Goal: Task Accomplishment & Management: Manage account settings

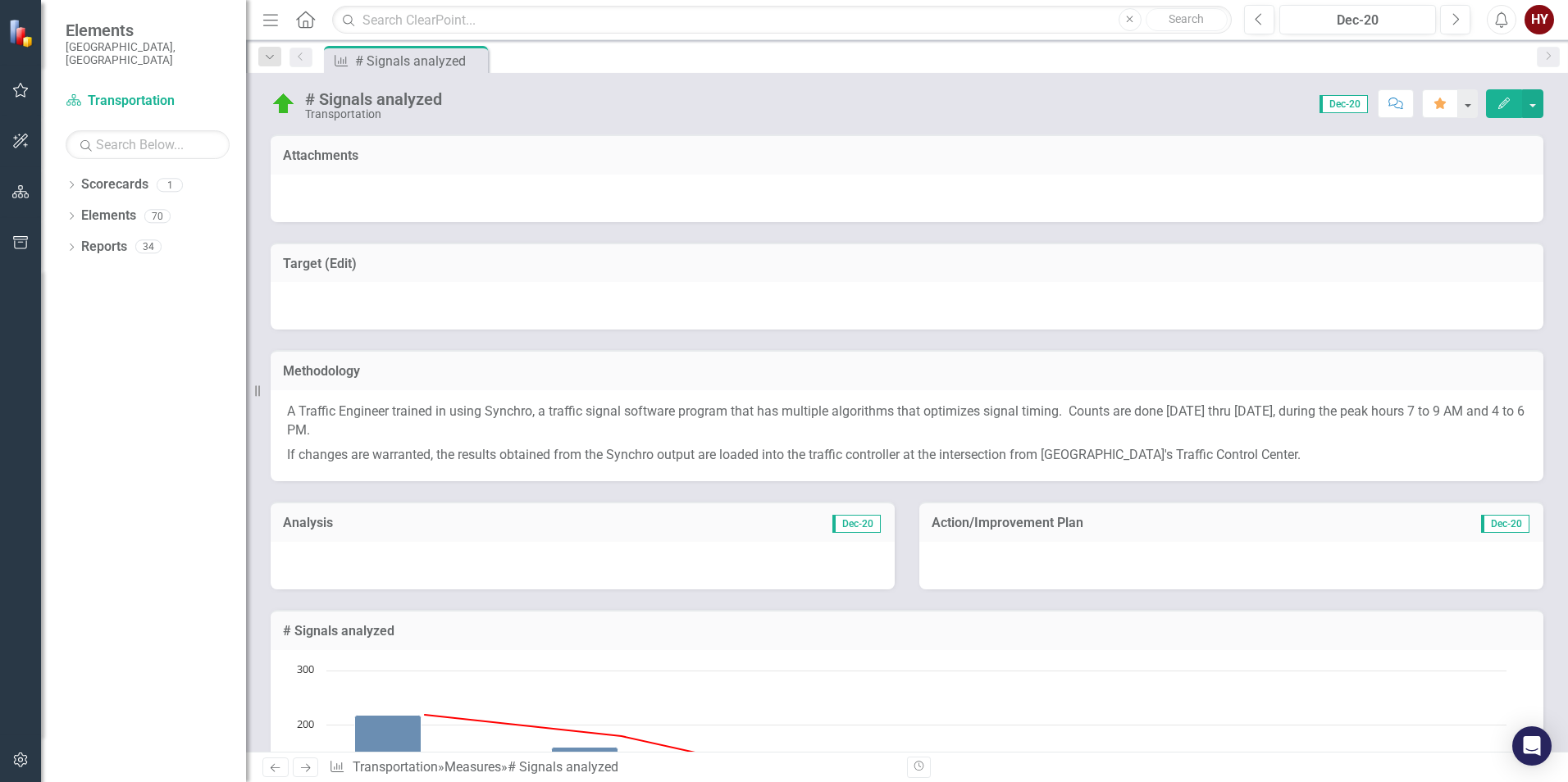
click at [20, 91] on icon "button" at bounding box center [21, 89] width 17 height 13
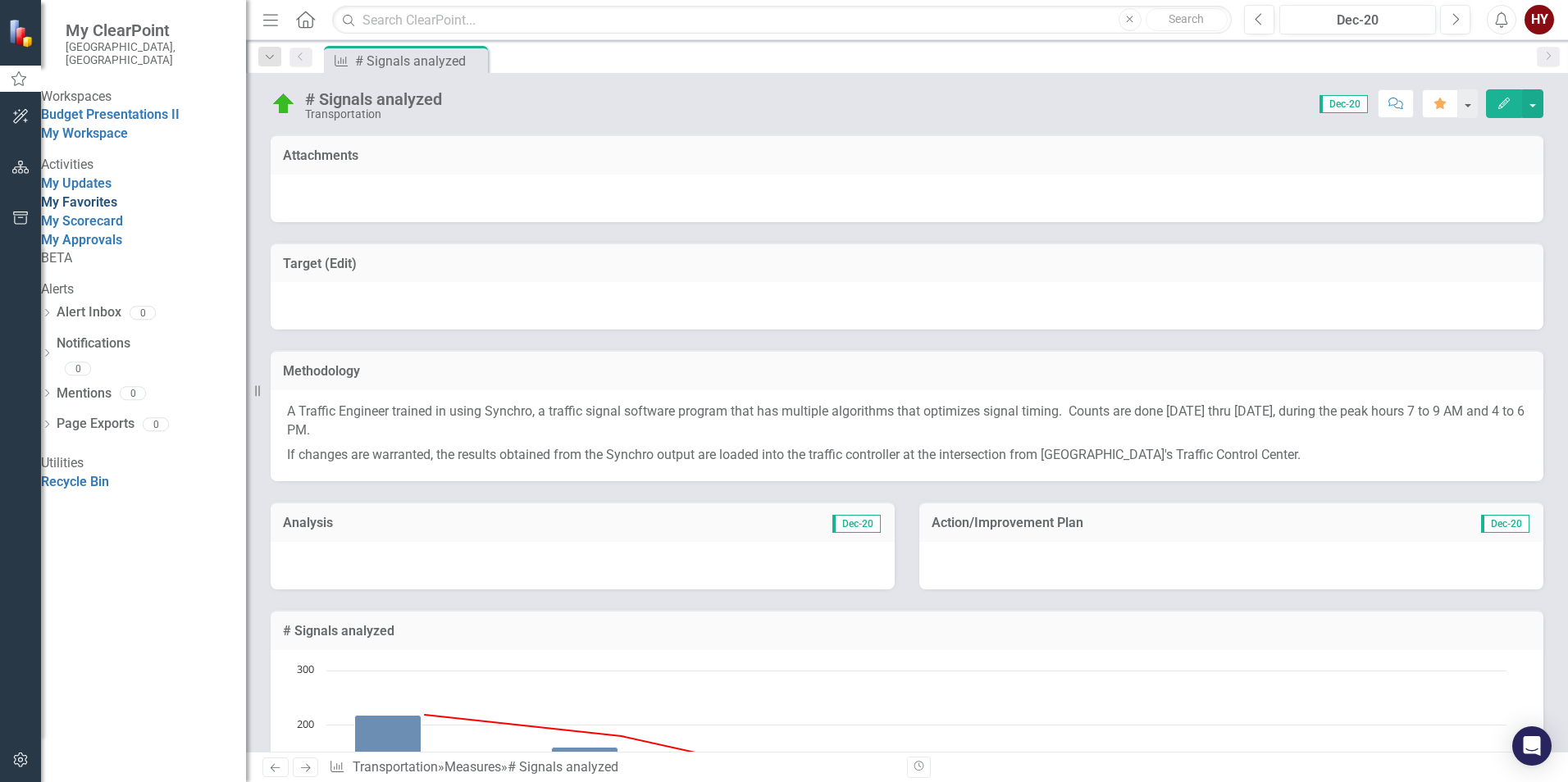
drag, startPoint x: 90, startPoint y: 236, endPoint x: 104, endPoint y: 242, distance: 15.2
click at [89, 210] on link "My Favorites" at bounding box center [79, 202] width 76 height 16
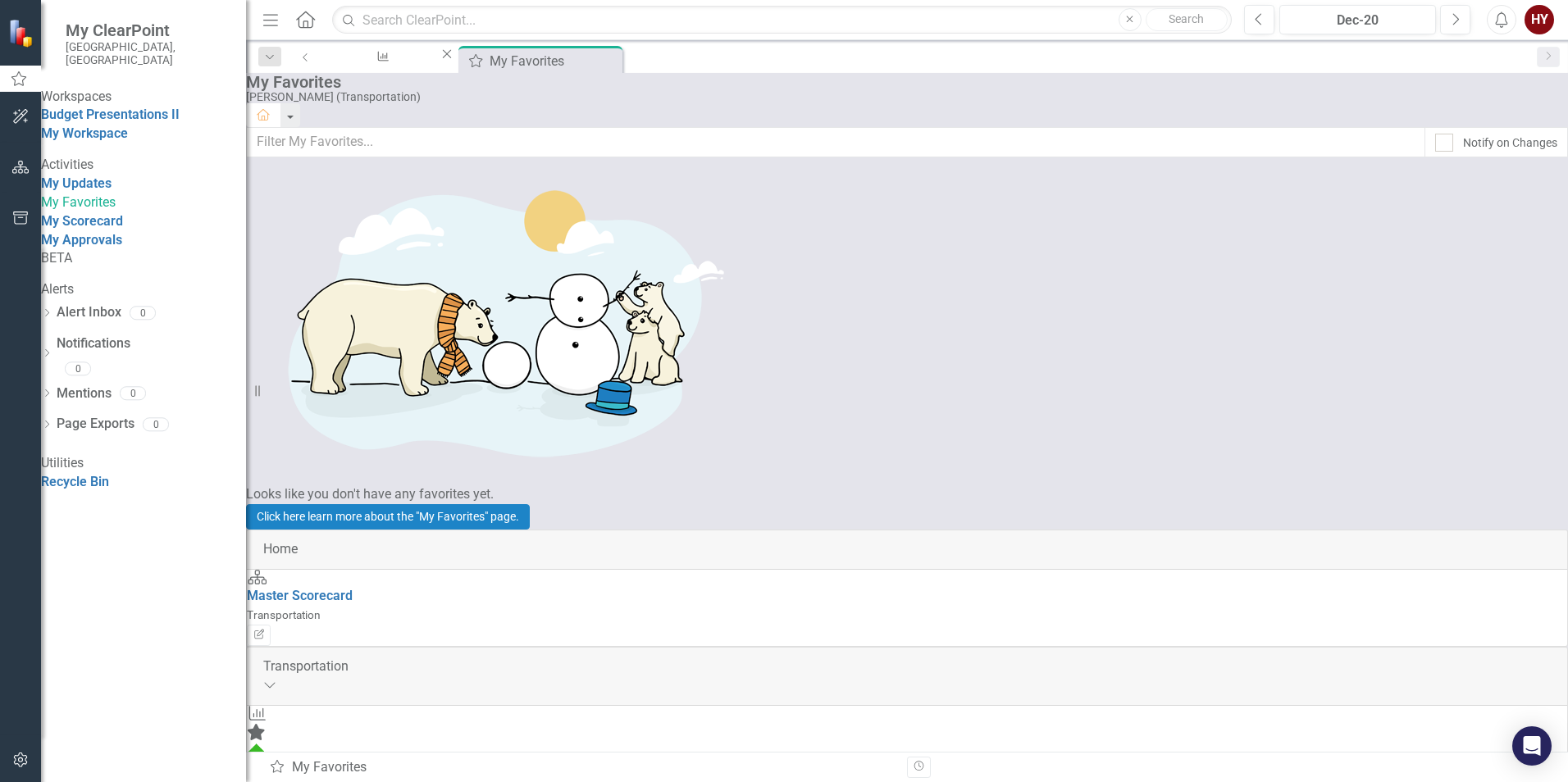
click at [358, 763] on link "# Signals analyzed" at bounding box center [303, 771] width 112 height 16
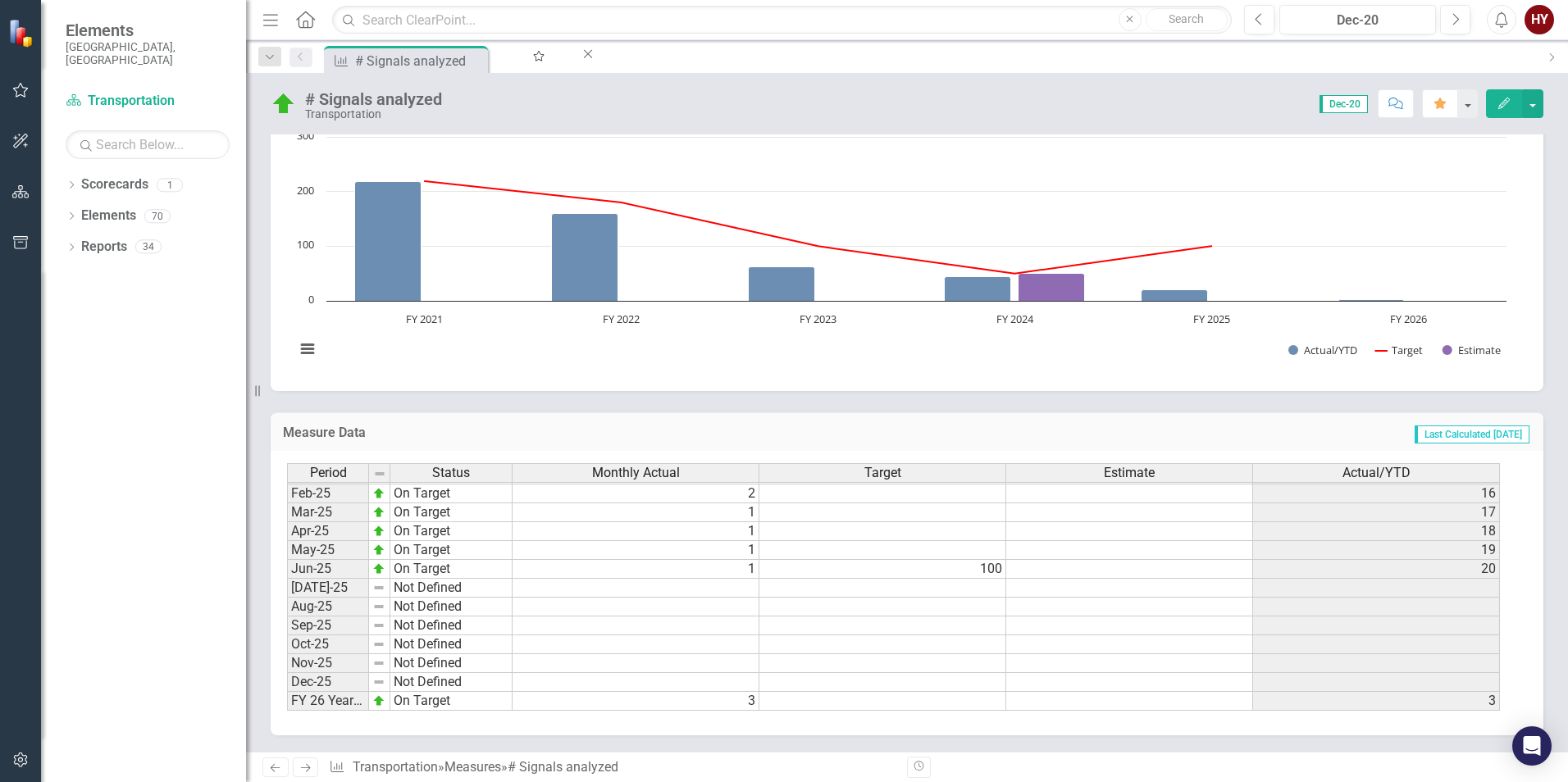
click at [701, 590] on td at bounding box center [635, 589] width 247 height 19
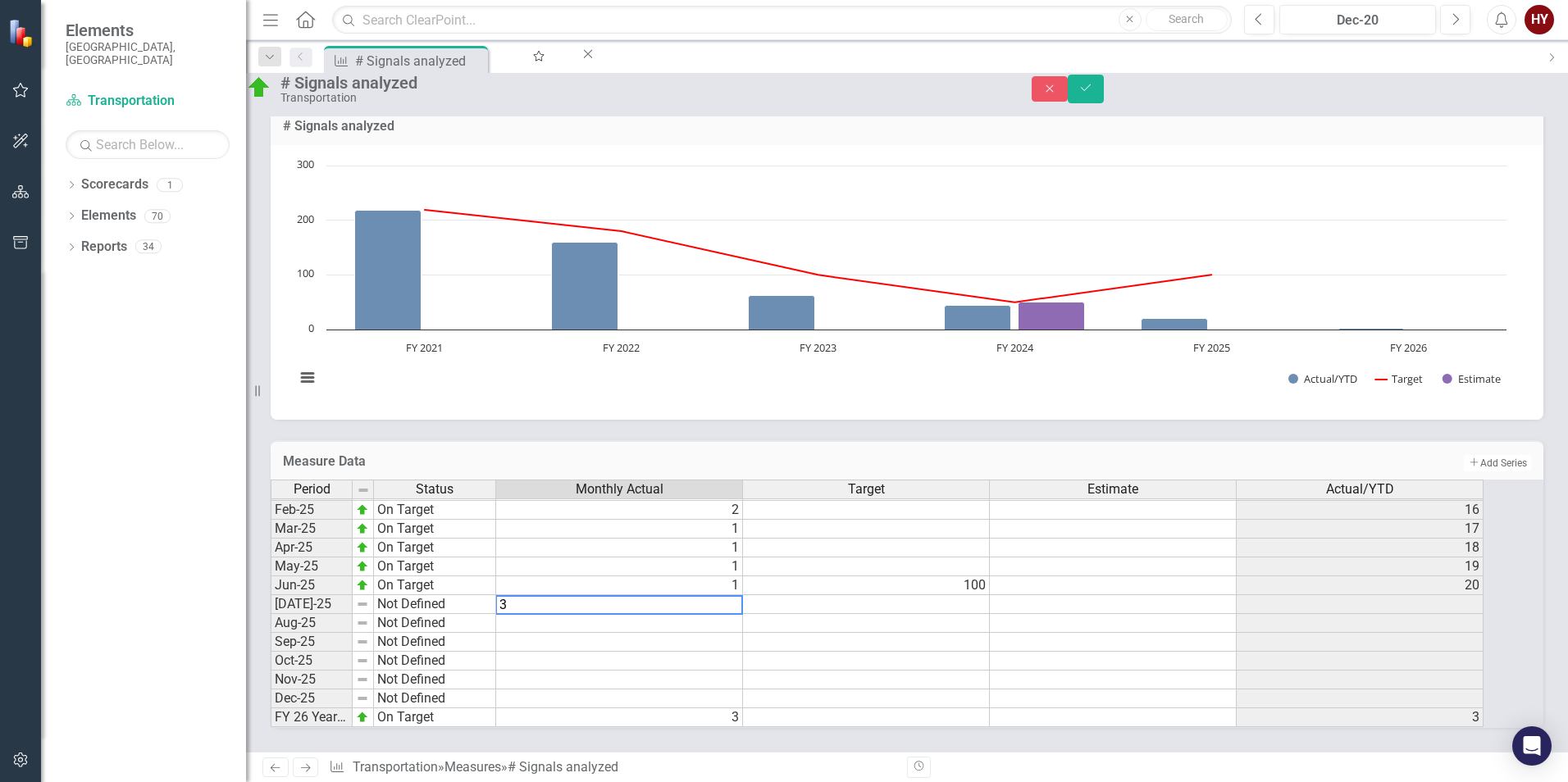
type textarea "3"
drag, startPoint x: 695, startPoint y: 696, endPoint x: 704, endPoint y: 694, distance: 9.2
click at [696, 708] on td "3" at bounding box center [619, 718] width 247 height 19
click at [450, 708] on td "On Target" at bounding box center [434, 718] width 122 height 19
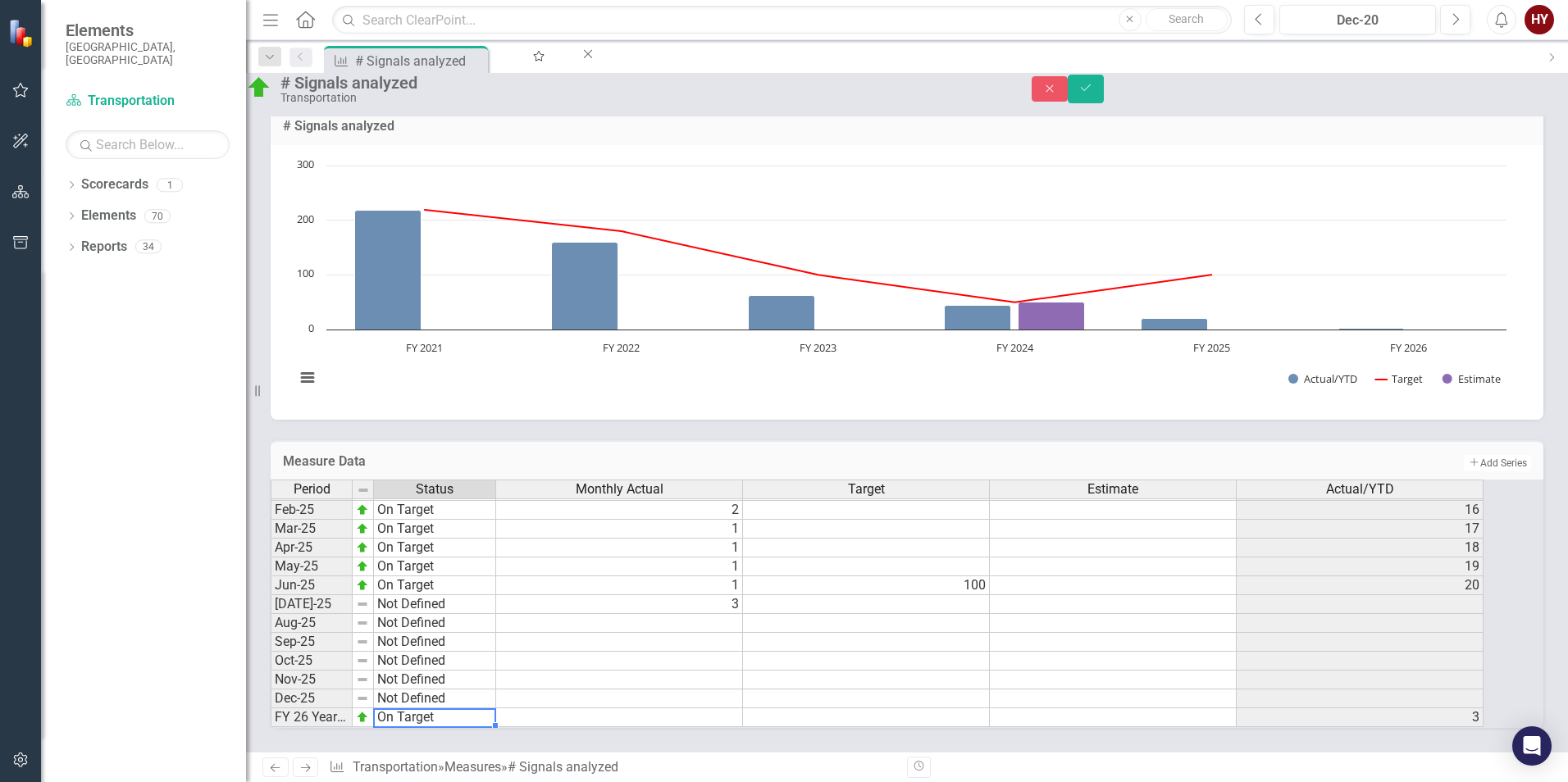
click at [447, 708] on td "On Target" at bounding box center [434, 718] width 122 height 19
click at [474, 708] on td "On Target" at bounding box center [434, 718] width 122 height 19
click at [454, 515] on div "Period Status Monthly Actual Target Estimate Actual/YTD Jan-24 On Target 5 100 …" at bounding box center [884, 603] width 1227 height 249
click at [492, 596] on td "Not Defined" at bounding box center [434, 605] width 122 height 19
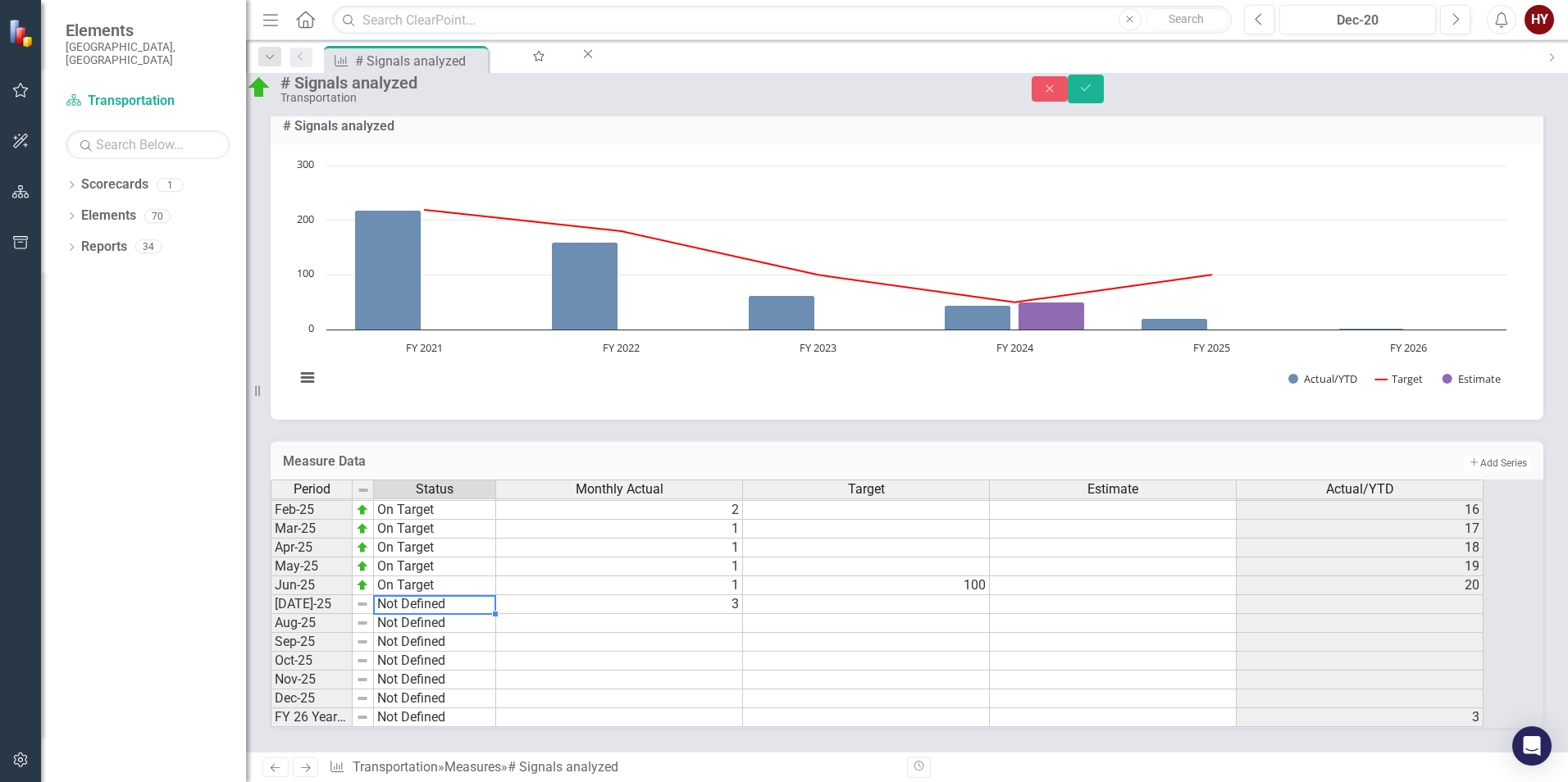
click at [492, 596] on td "Not Defined" at bounding box center [434, 605] width 122 height 19
click at [678, 708] on td at bounding box center [619, 718] width 247 height 19
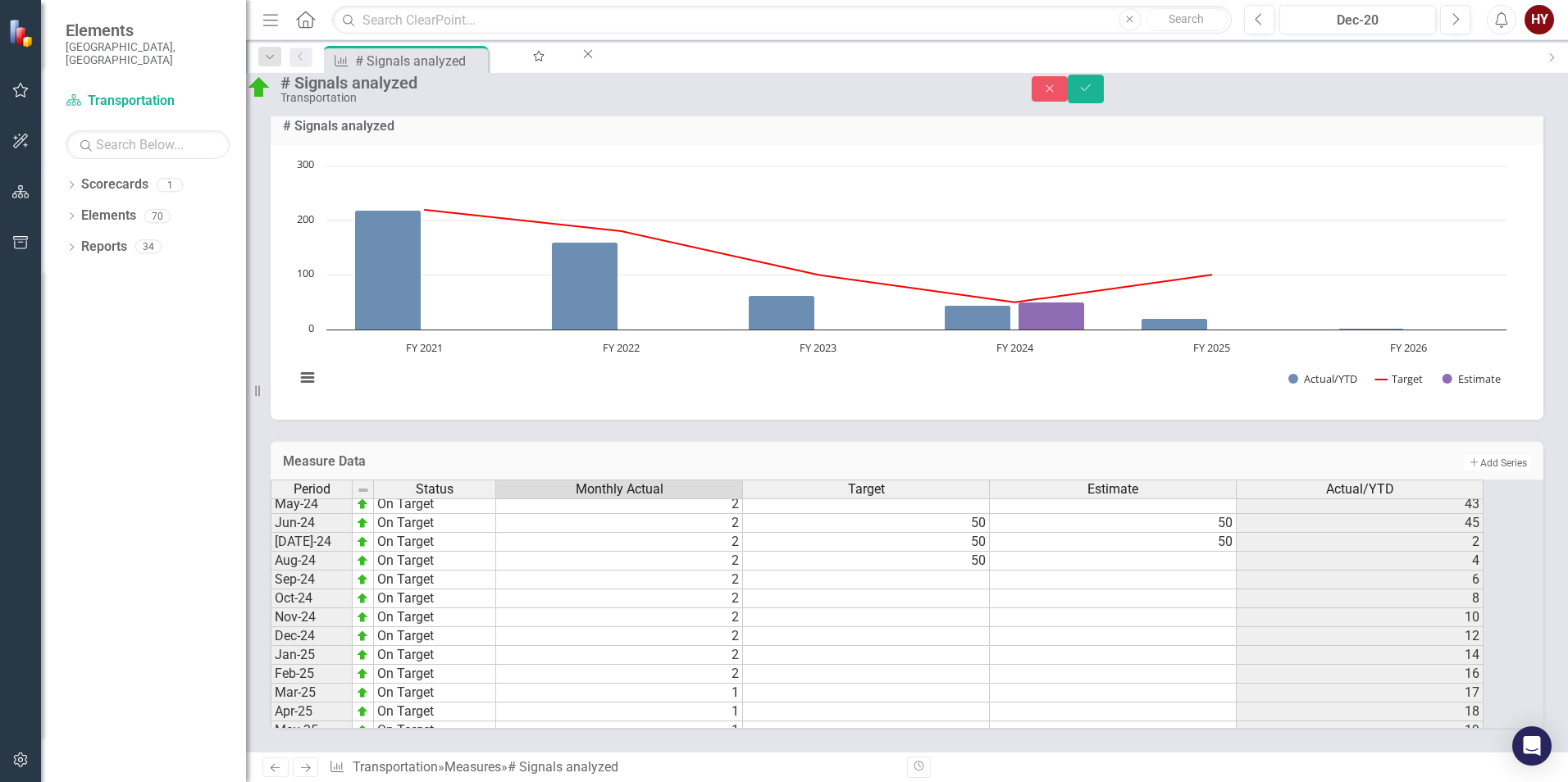
scroll to position [747, 0]
click at [461, 669] on tbody "Jan-24 On Target Feb-24 On Target Mar-24 On Target Apr-24 On Target May-24 On T…" at bounding box center [383, 573] width 225 height 472
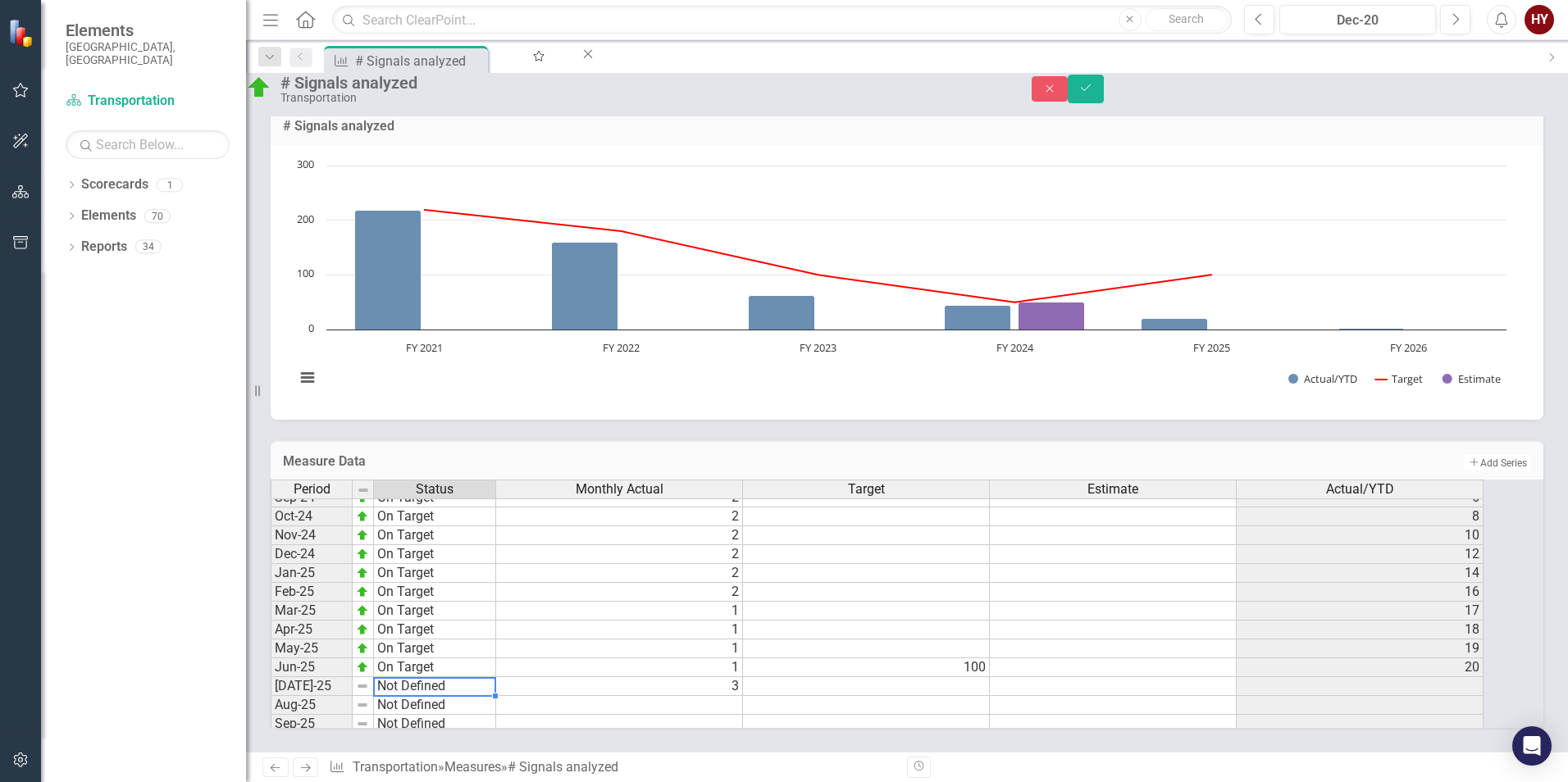
click at [461, 677] on td "Not Defined" at bounding box center [434, 687] width 122 height 19
click at [459, 677] on td "Not Defined" at bounding box center [434, 687] width 122 height 19
click at [440, 504] on div "Period Status Monthly Actual Target Estimate Actual/YTD Oct-23 On Target 4 100 …" at bounding box center [884, 603] width 1227 height 249
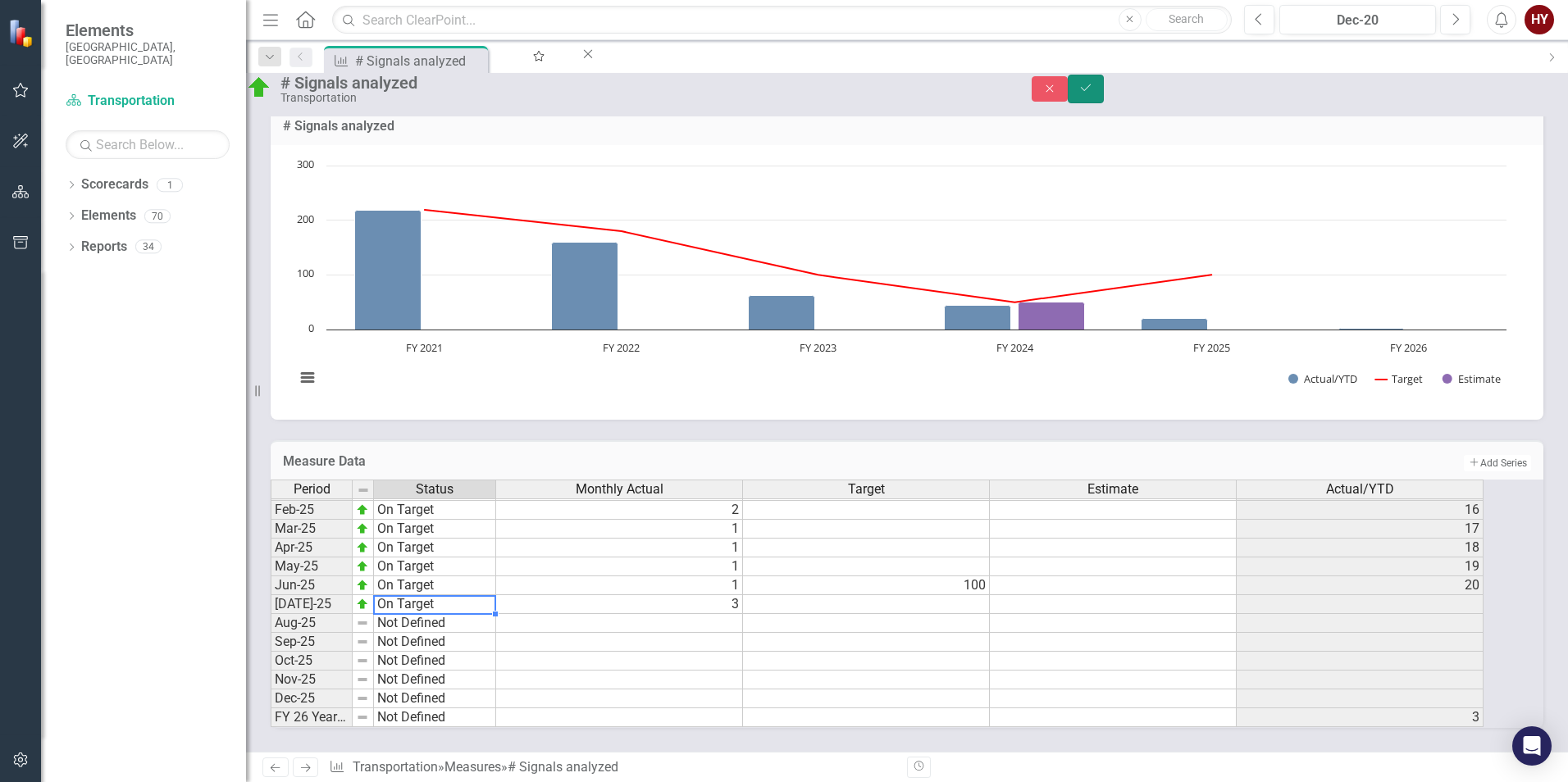
click at [1093, 92] on icon "Save" at bounding box center [1085, 88] width 15 height 11
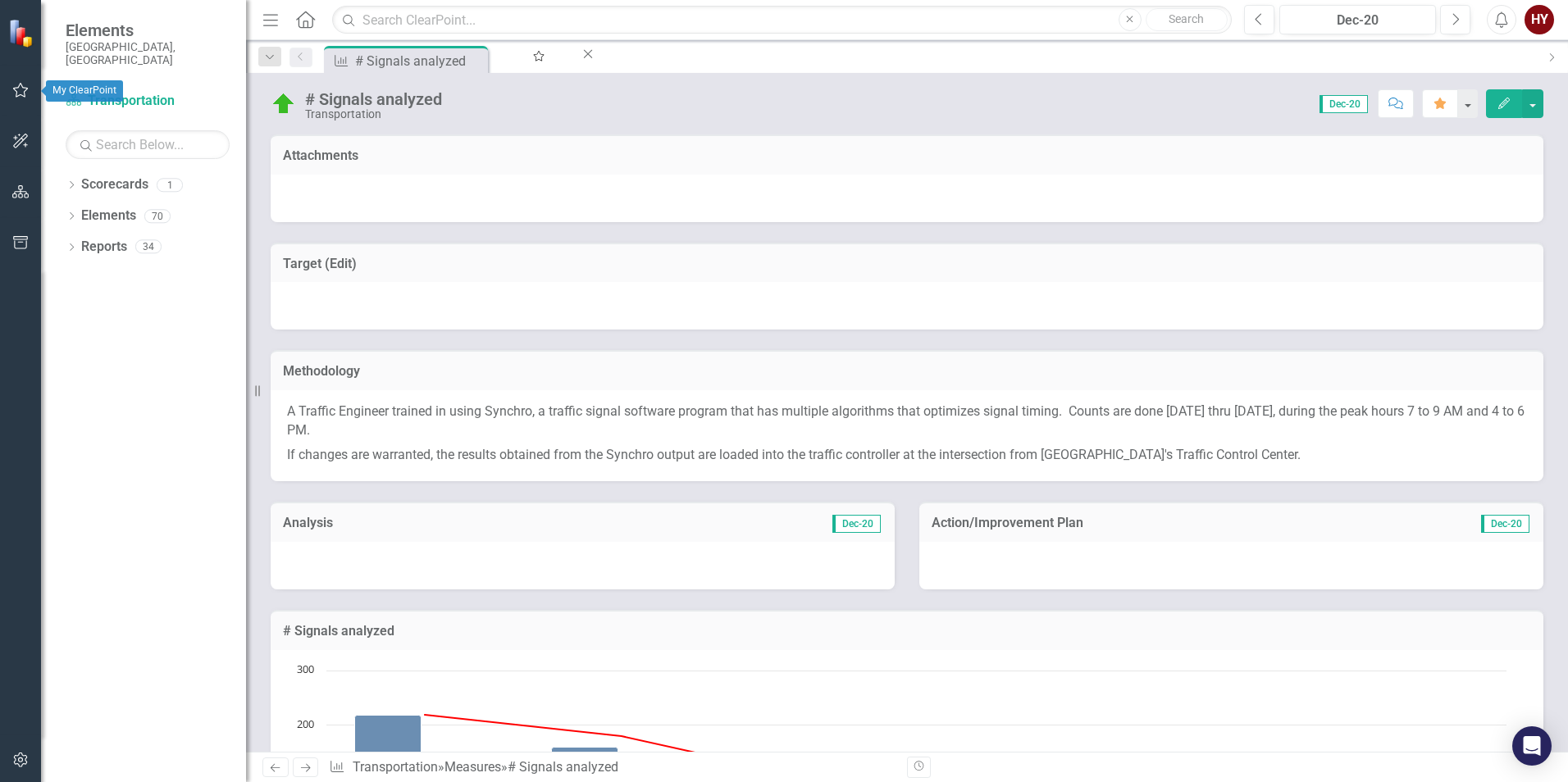
click at [16, 96] on icon "button" at bounding box center [21, 89] width 17 height 13
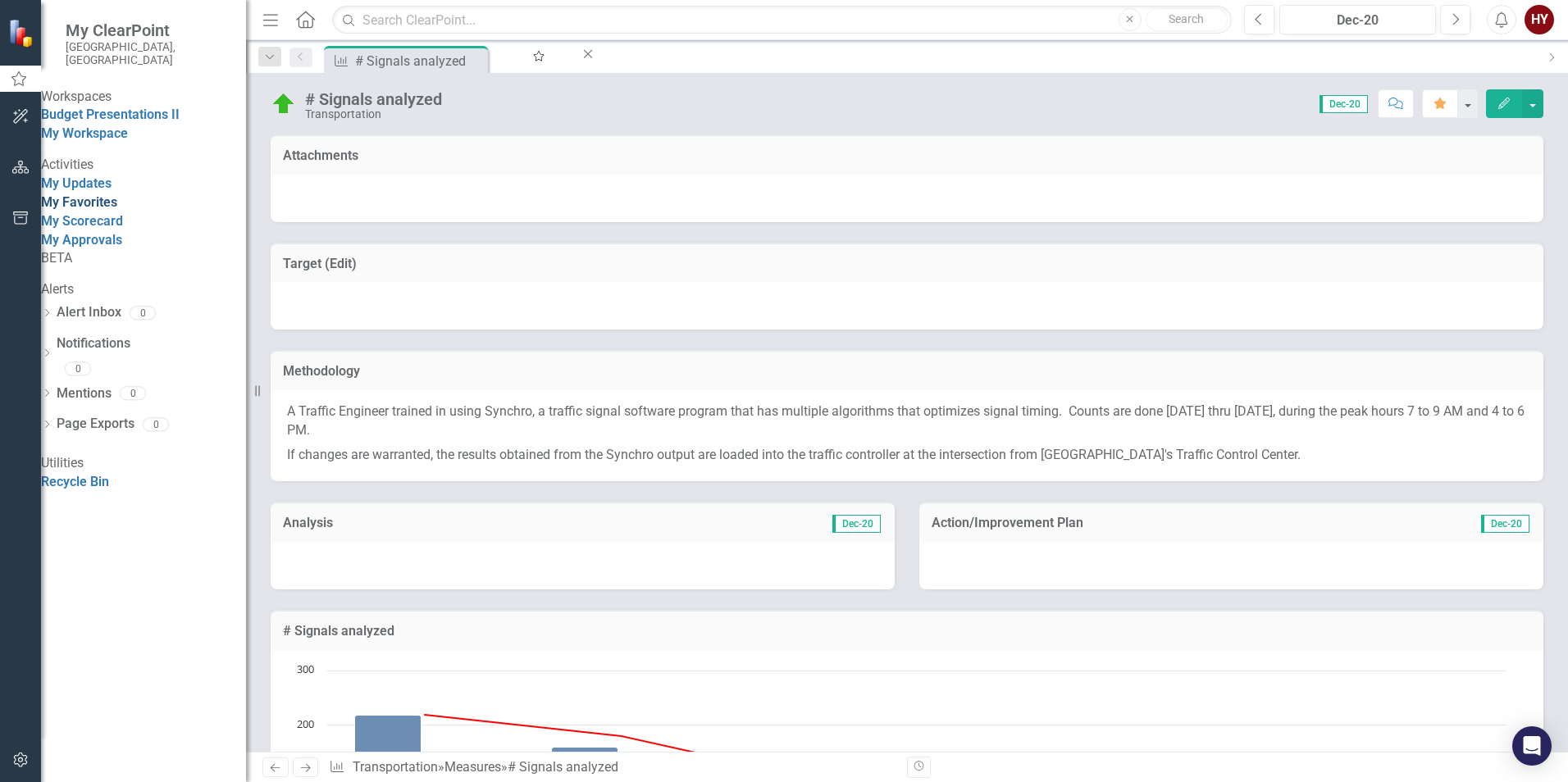
drag, startPoint x: 104, startPoint y: 238, endPoint x: 114, endPoint y: 244, distance: 11.7
click at [104, 210] on link "My Favorites" at bounding box center [79, 202] width 76 height 16
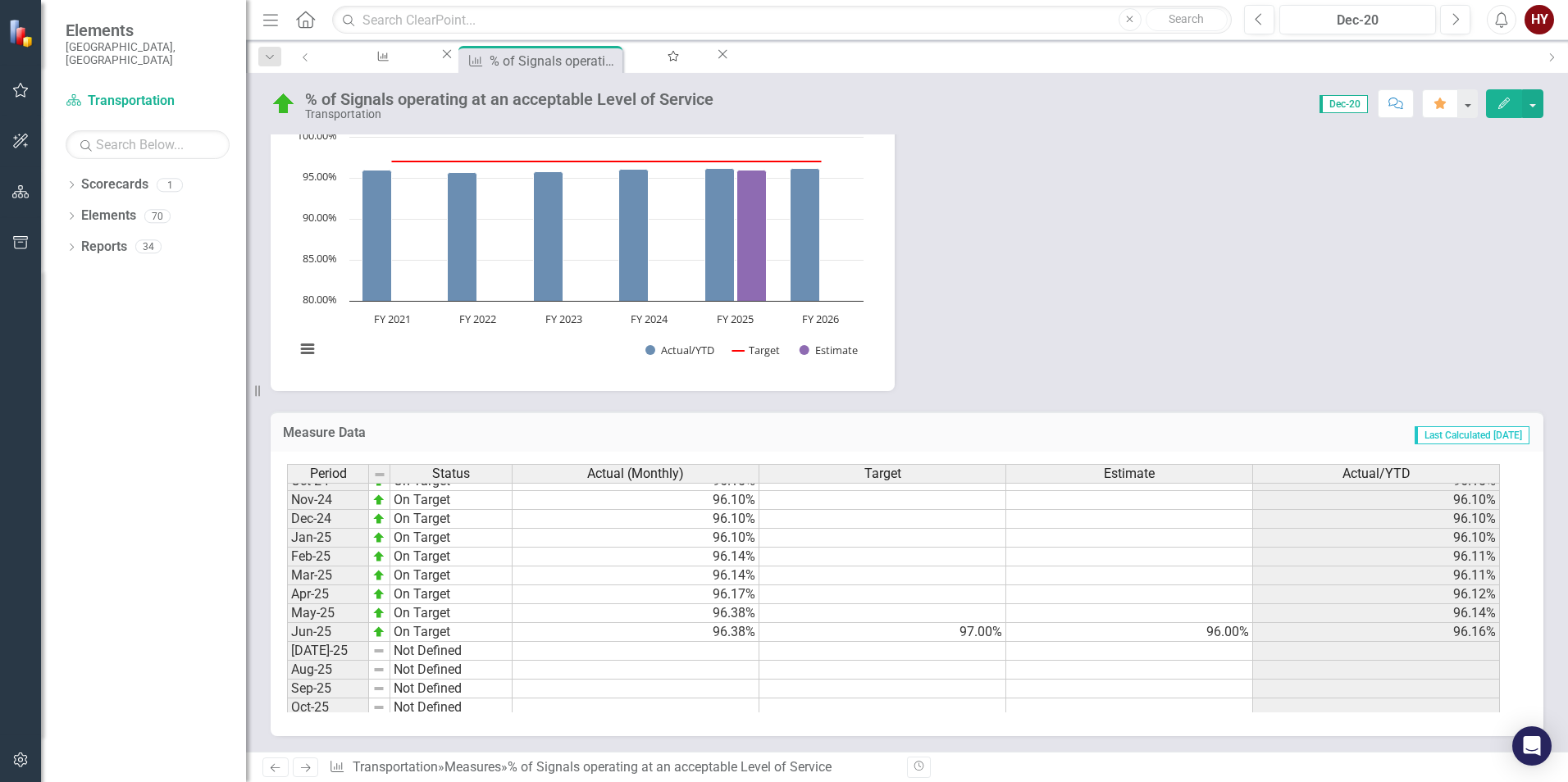
scroll to position [829, 0]
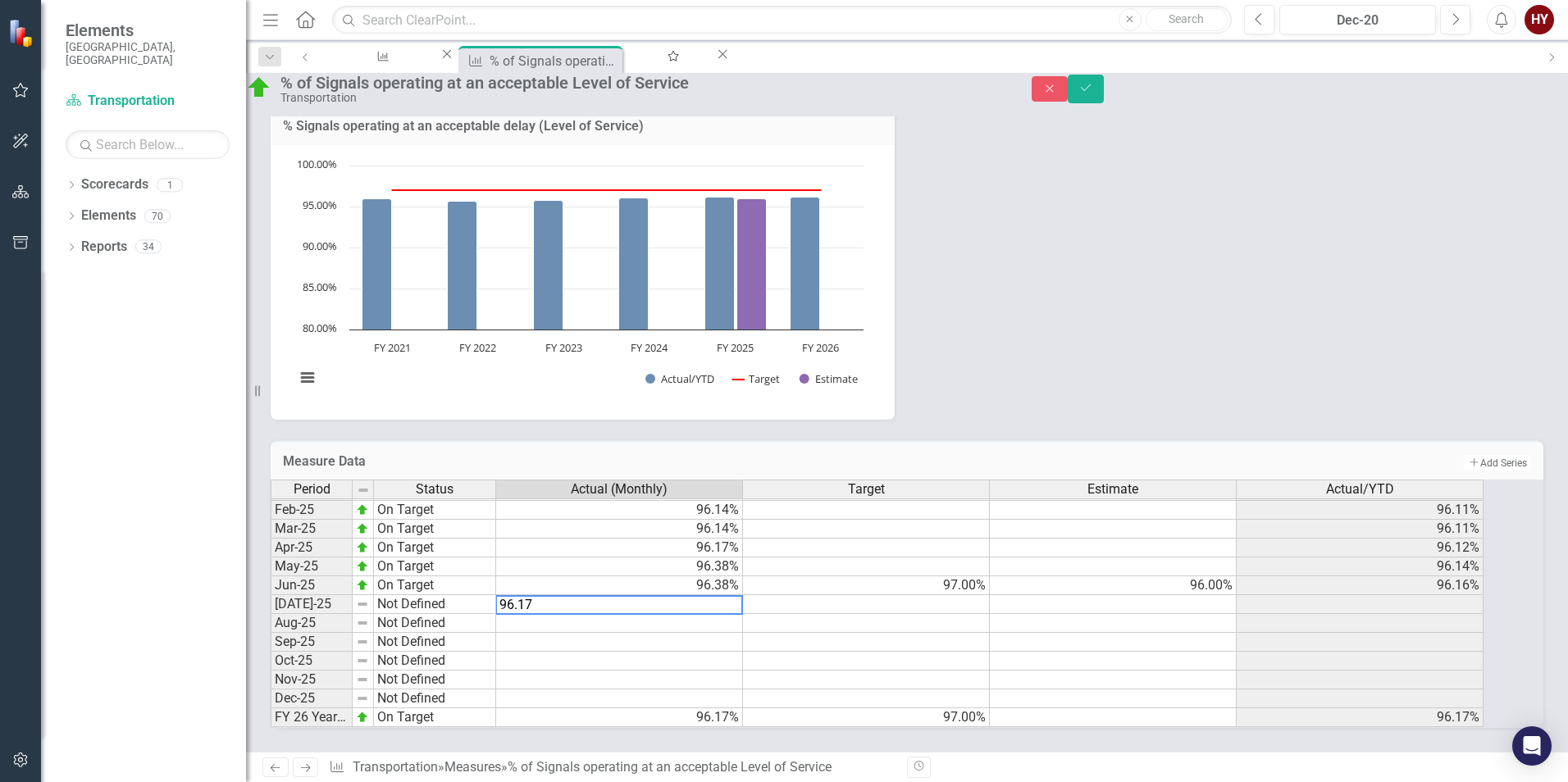
type textarea "96.17"
click at [446, 596] on td "Not Defined" at bounding box center [434, 605] width 122 height 19
click at [737, 708] on td "96.17%" at bounding box center [619, 718] width 247 height 19
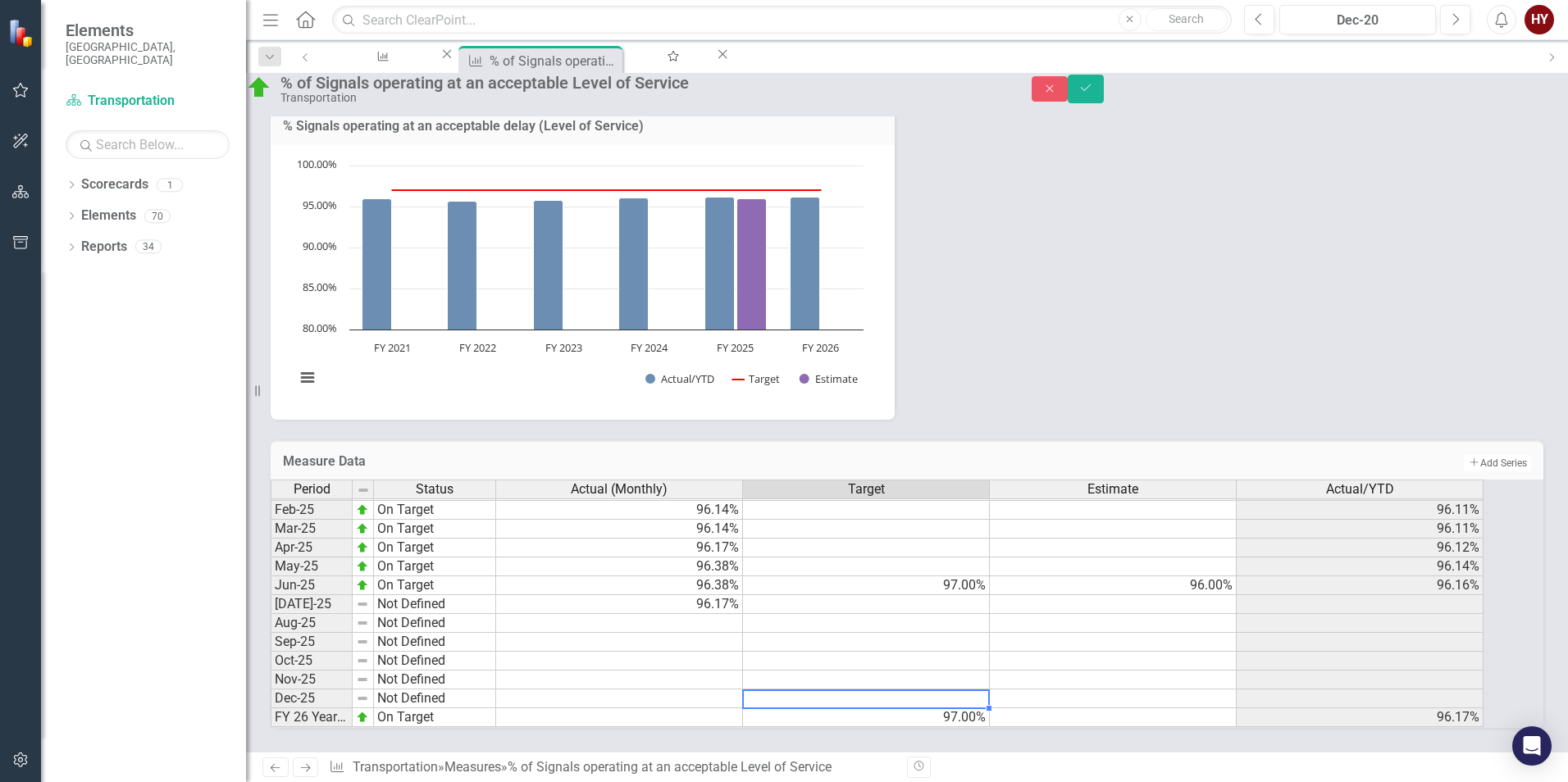
click at [788, 689] on td at bounding box center [866, 699] width 247 height 19
click at [446, 708] on td "On Target" at bounding box center [434, 718] width 122 height 19
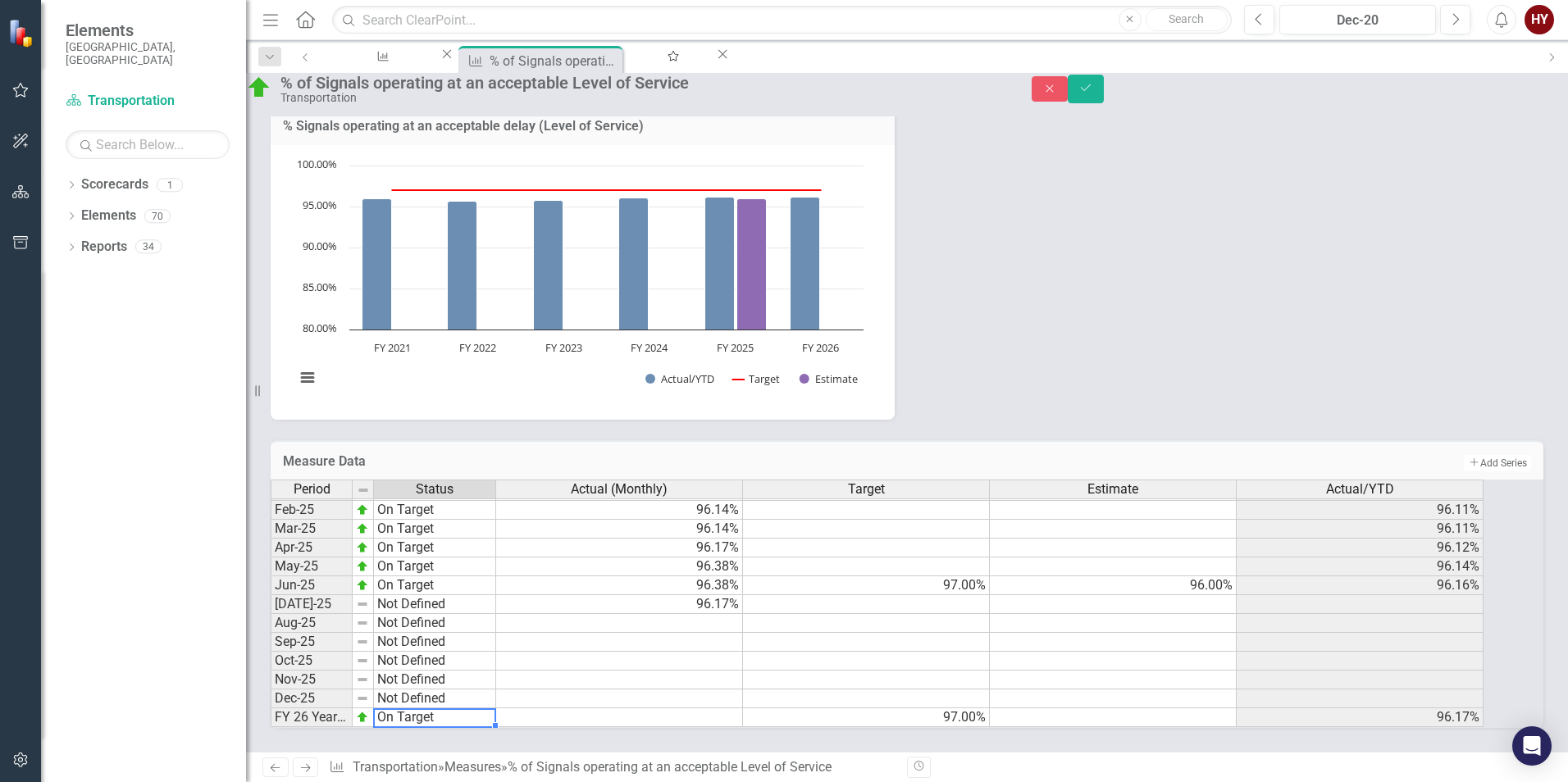
click at [446, 708] on td "On Target" at bounding box center [434, 718] width 122 height 19
click at [443, 512] on div "Period Status Actual (Monthly) Target Estimate Actual/YTD Jan-24 On Target 96.0…" at bounding box center [884, 603] width 1227 height 249
click at [621, 652] on td at bounding box center [619, 661] width 247 height 19
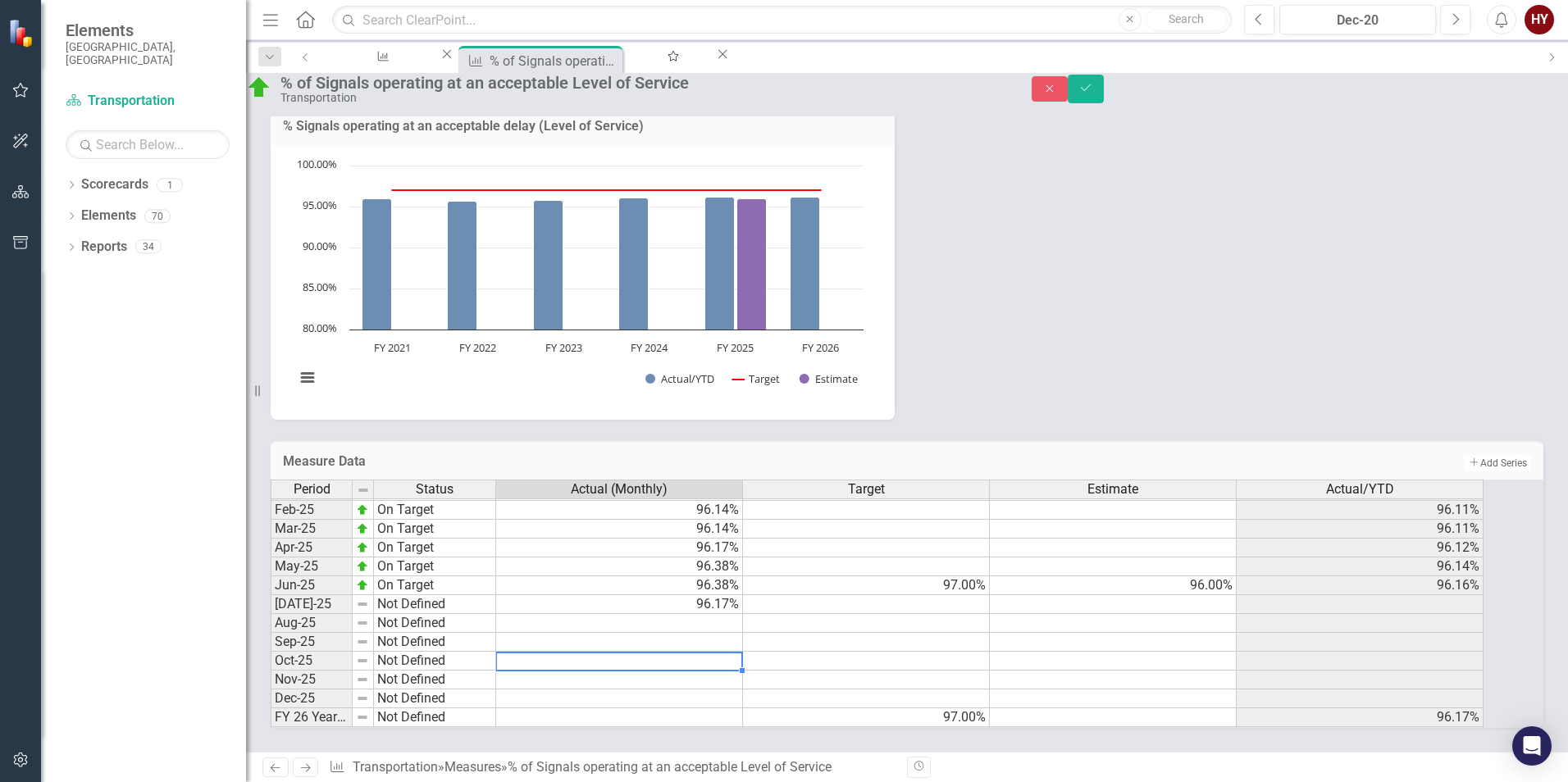
click at [458, 596] on td "Not Defined" at bounding box center [434, 605] width 122 height 19
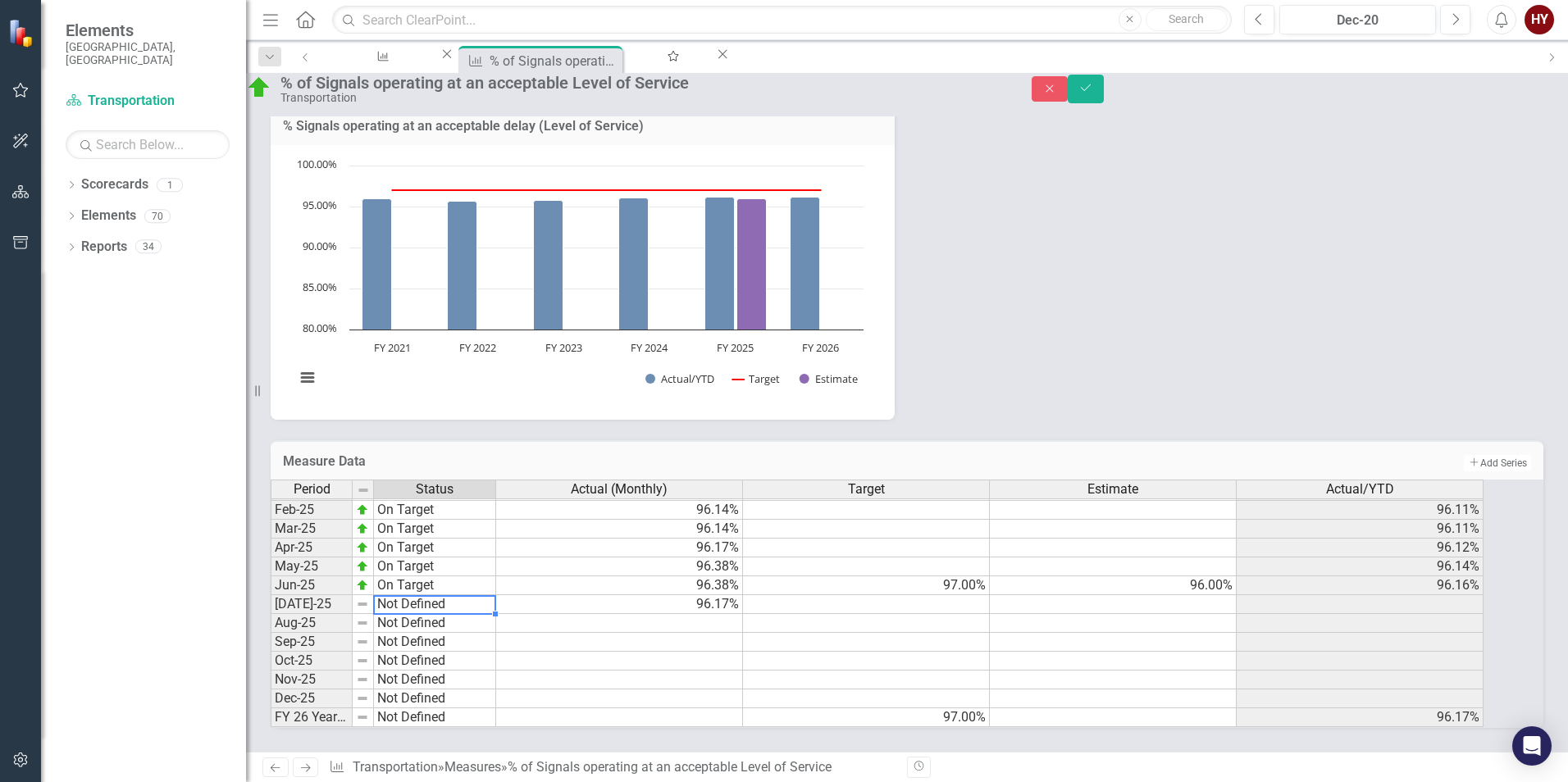
click at [458, 596] on td "Not Defined" at bounding box center [434, 605] width 122 height 19
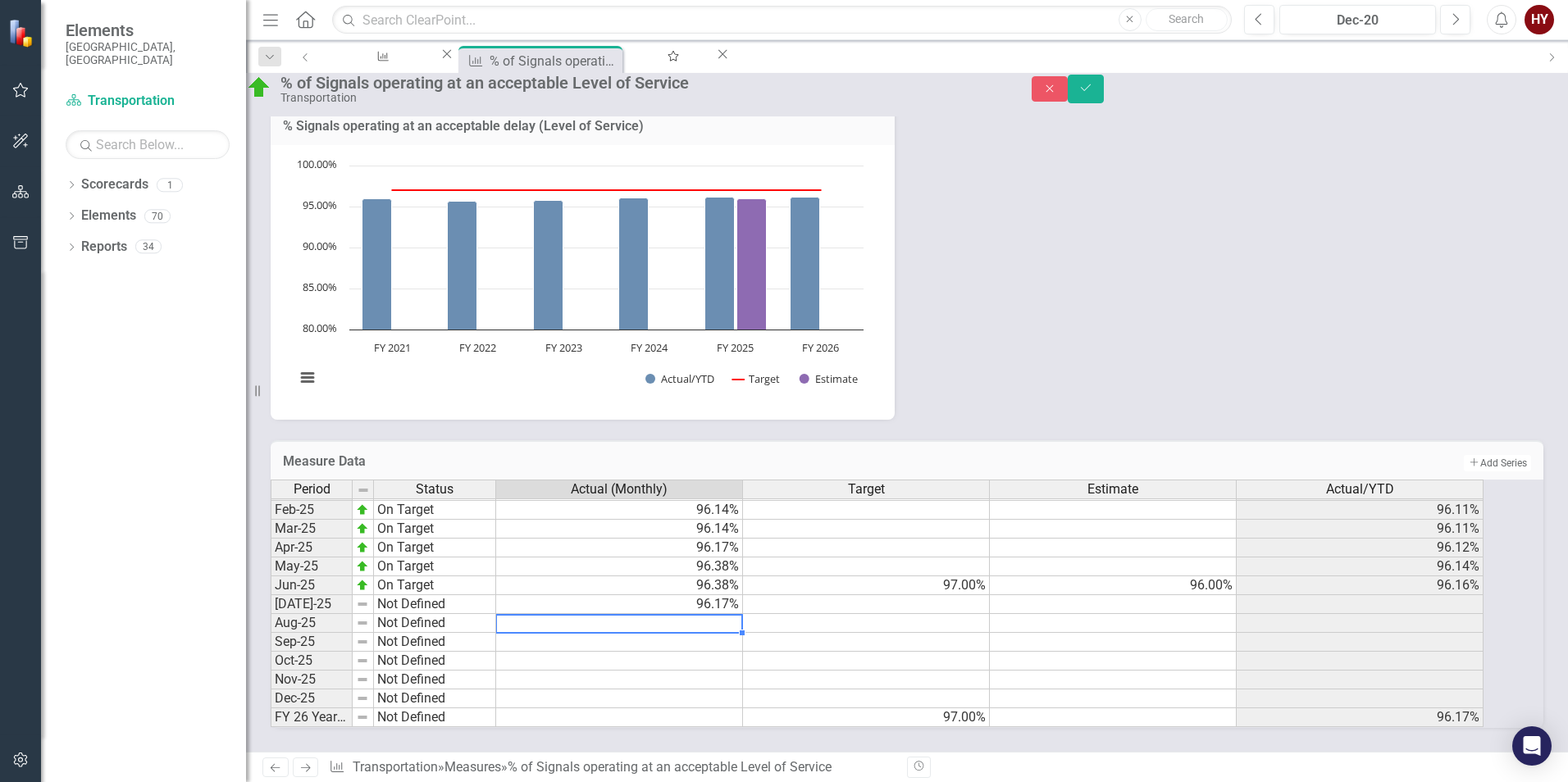
click at [579, 614] on td at bounding box center [619, 623] width 247 height 19
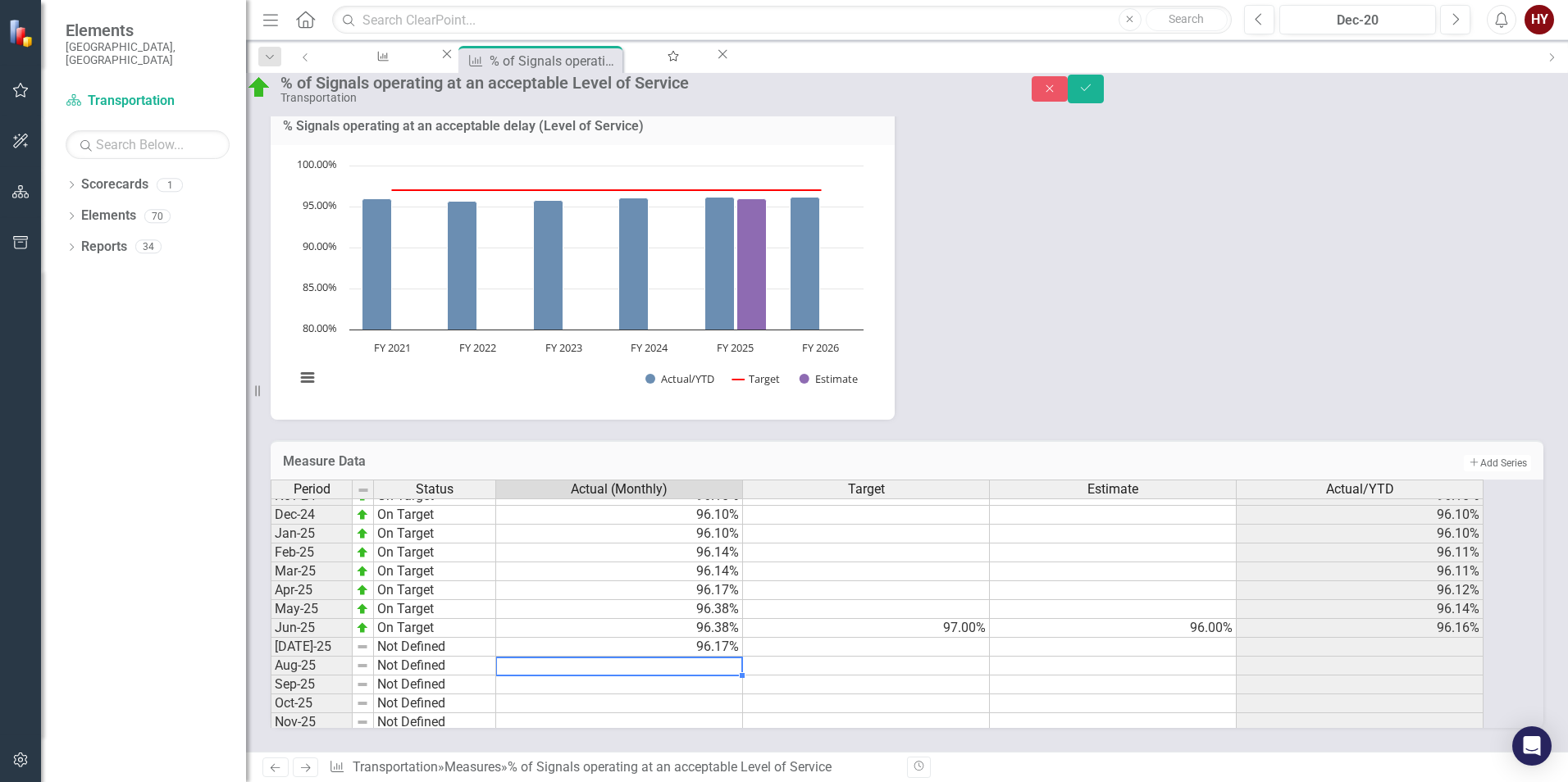
scroll to position [685, 0]
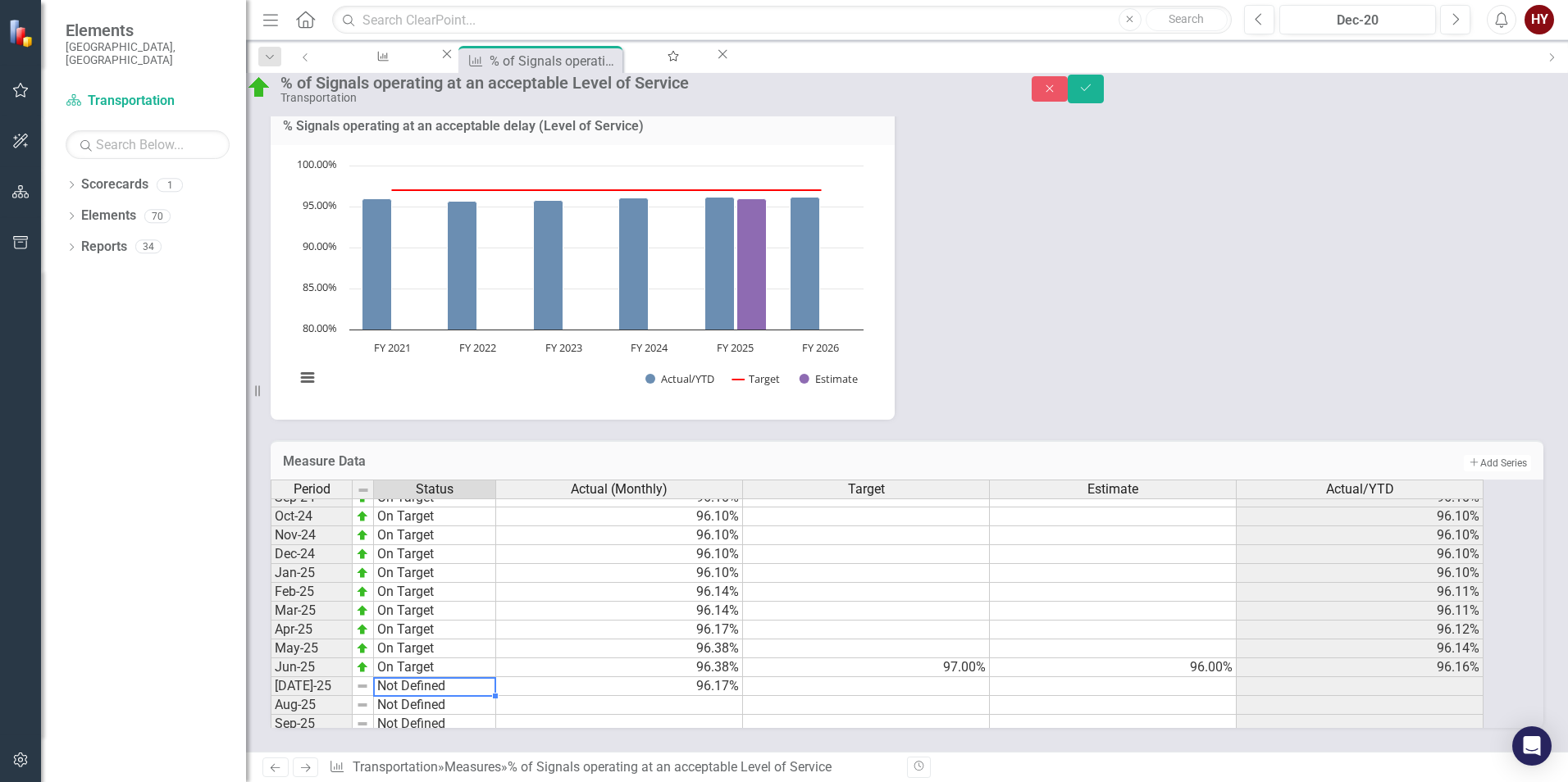
click at [459, 676] on tbody "Oct-23 On Target Nov-23 On Target Dec-23 On Target Jan-24 On Target Feb-24 On T…" at bounding box center [383, 544] width 225 height 529
click at [459, 677] on td "Not Defined" at bounding box center [434, 687] width 122 height 19
click at [486, 677] on td "Not Defined" at bounding box center [434, 687] width 122 height 19
click at [487, 677] on td "Not Defined" at bounding box center [434, 687] width 122 height 19
click at [444, 506] on div "Period Status Actual (Monthly) Target Estimate Actual/YTD Oct-23 On Target 96.0…" at bounding box center [884, 603] width 1227 height 249
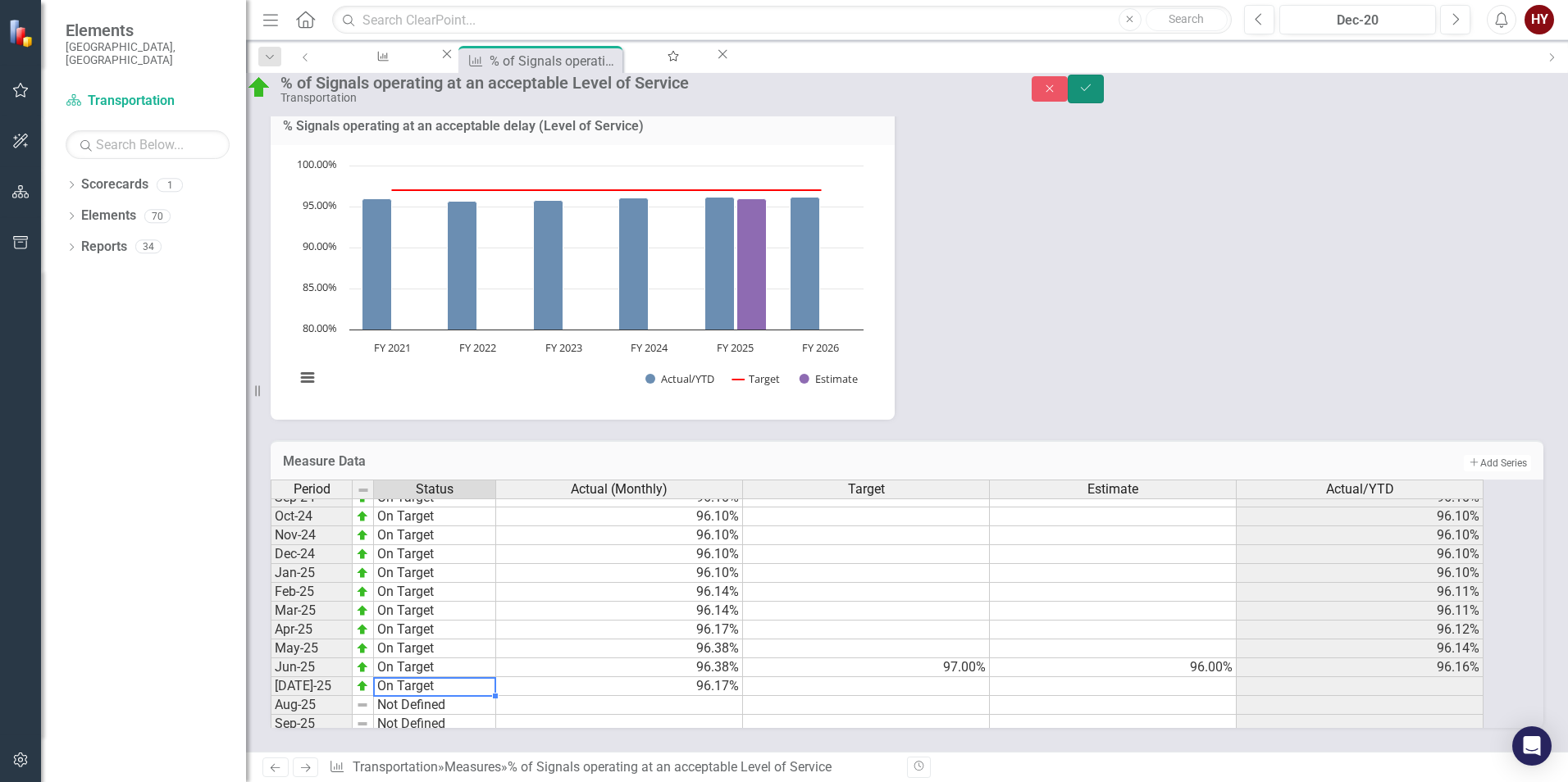
click at [1093, 94] on icon "Save" at bounding box center [1085, 88] width 15 height 11
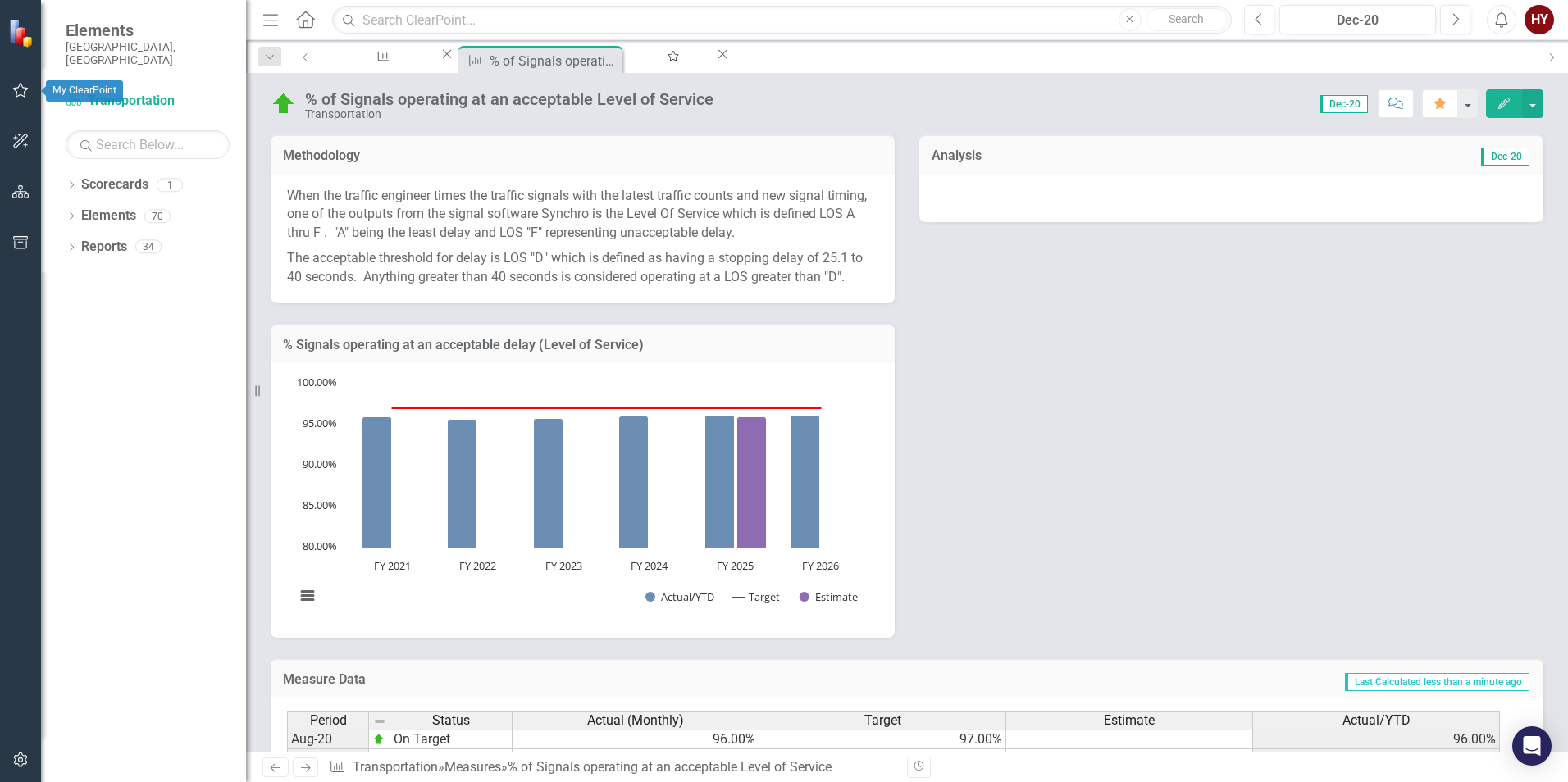
click at [22, 89] on icon "button" at bounding box center [21, 89] width 17 height 13
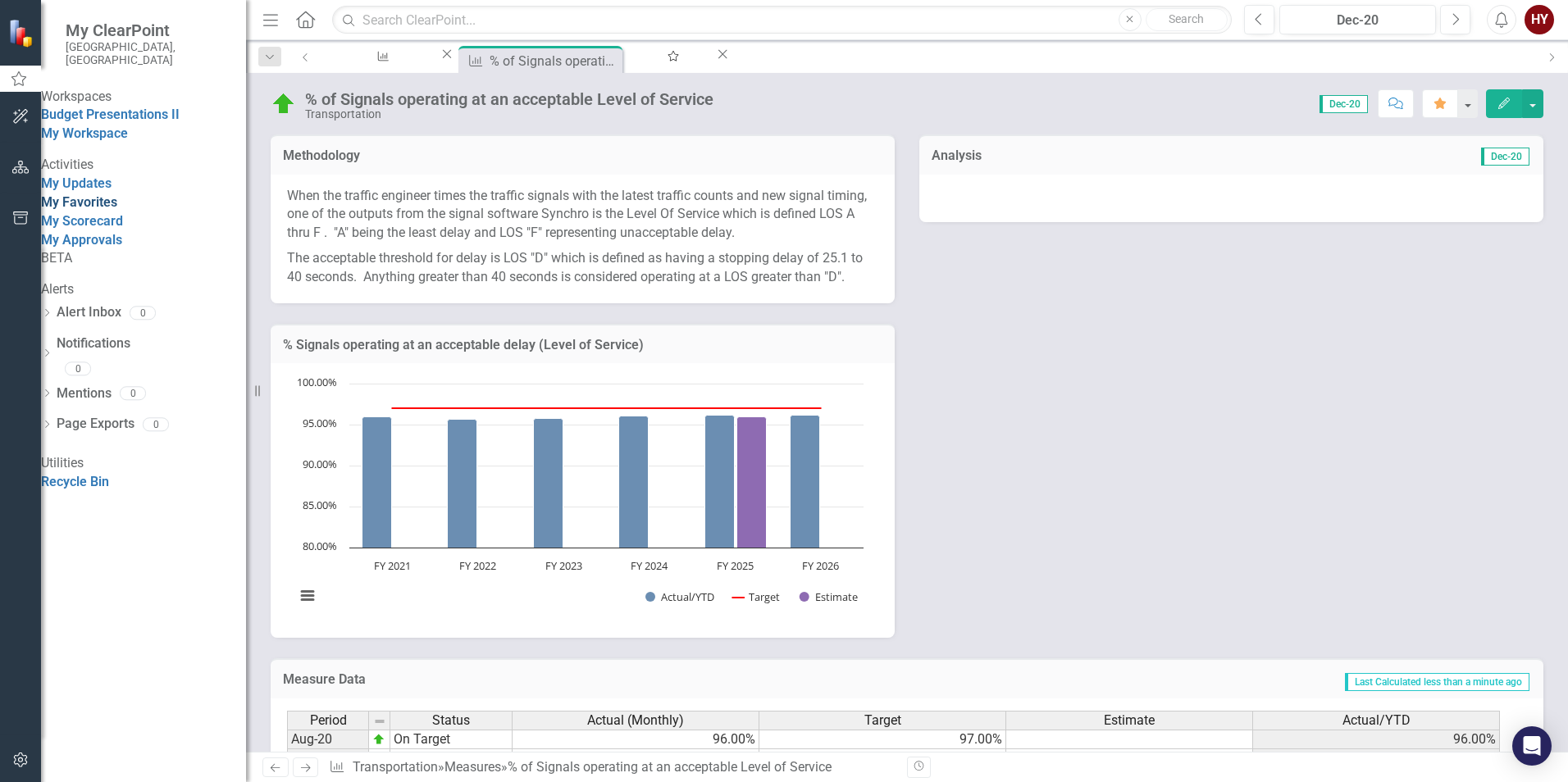
click at [110, 210] on link "My Favorites" at bounding box center [79, 202] width 76 height 16
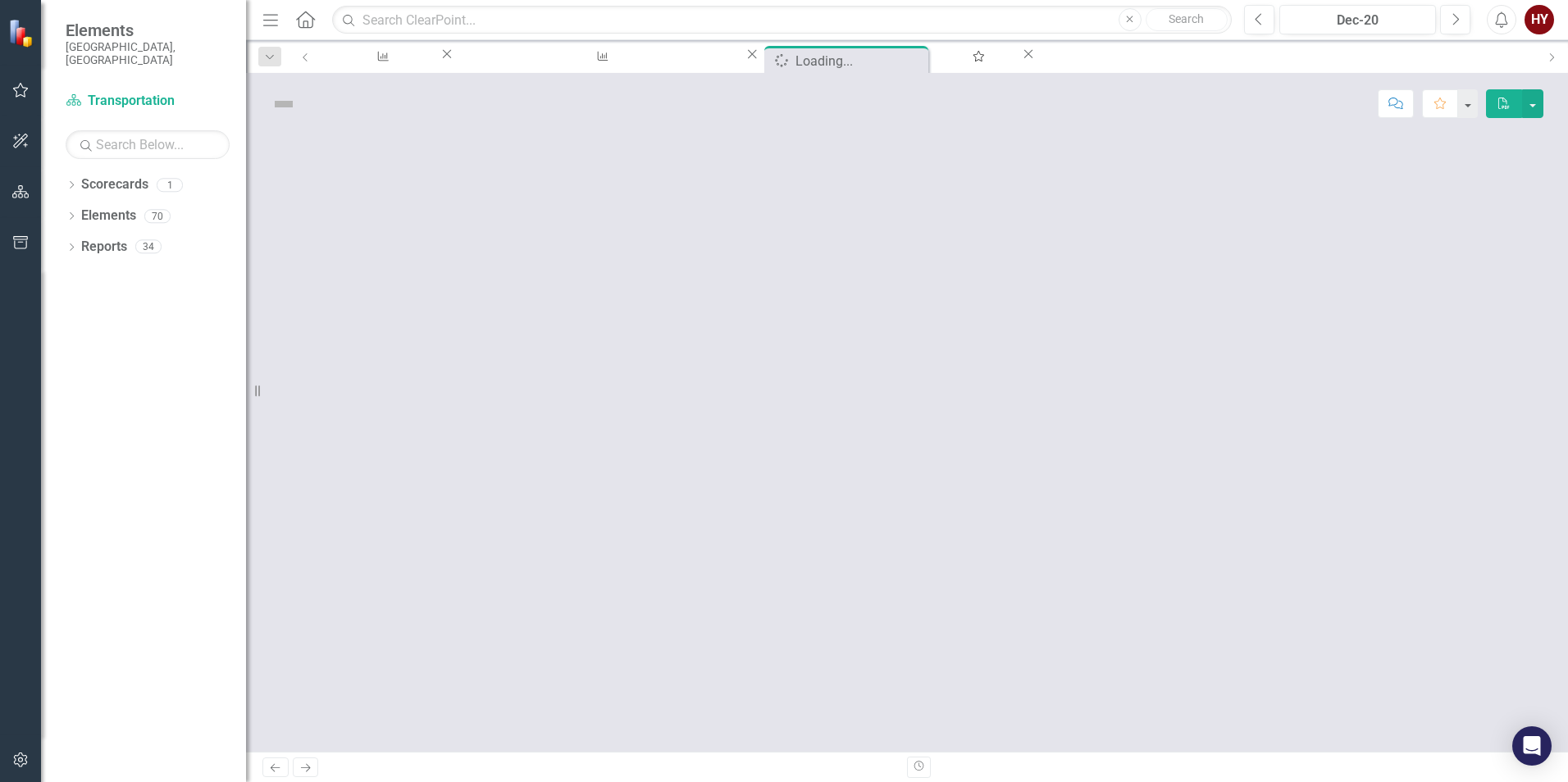
click at [446, 454] on div at bounding box center [907, 443] width 1322 height 617
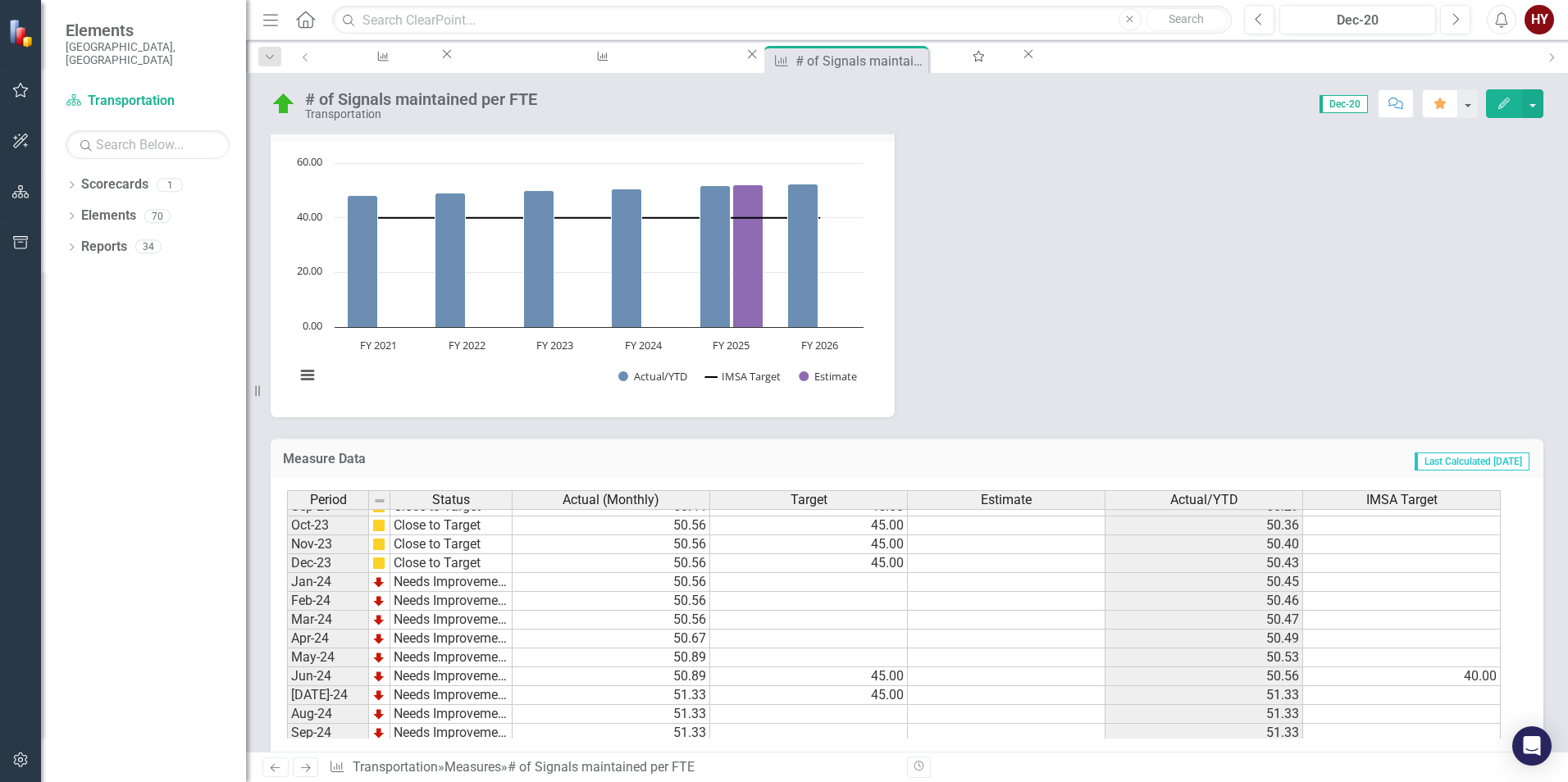
scroll to position [577, 0]
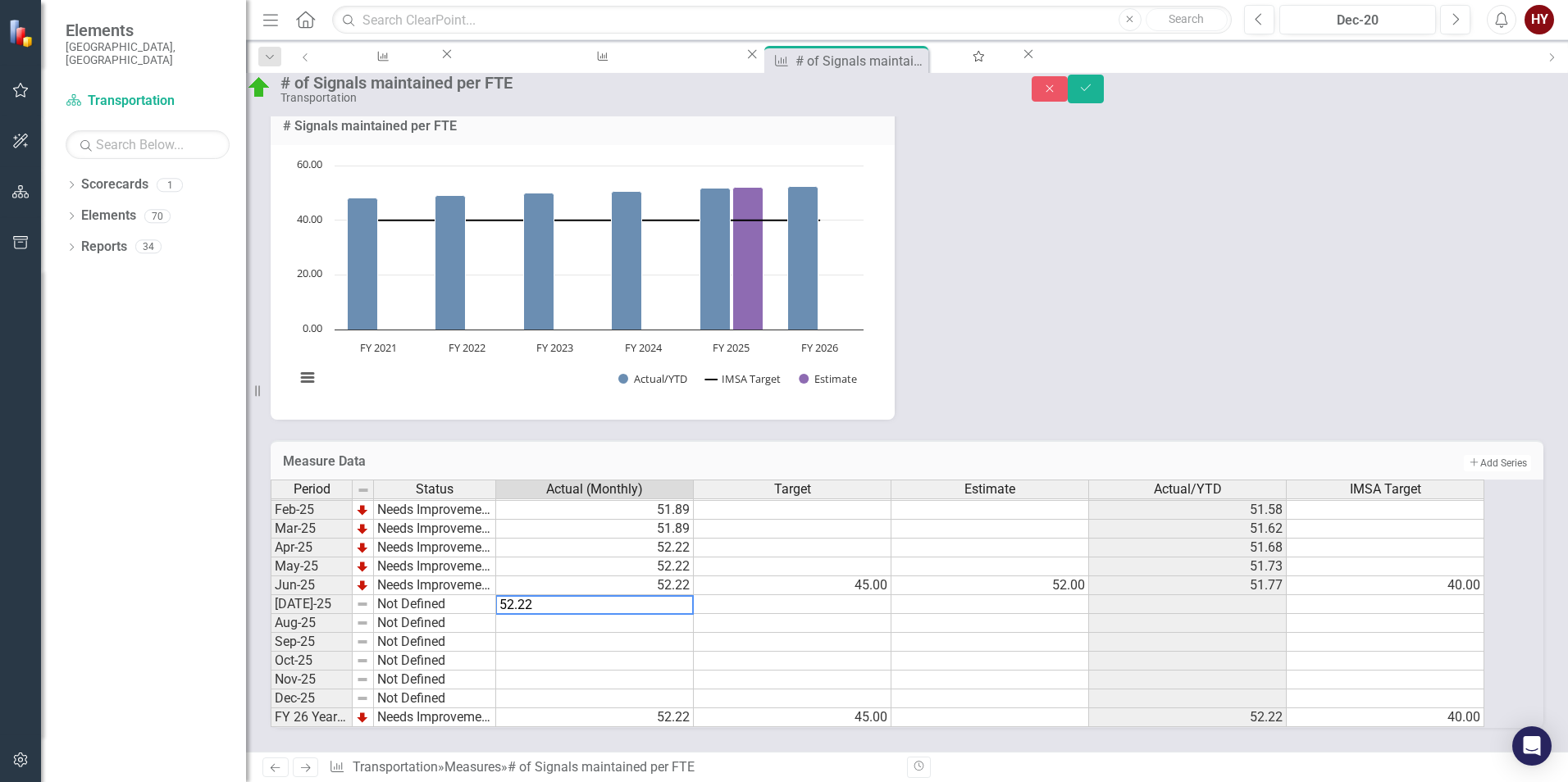
type textarea "52.22"
click at [796, 652] on td at bounding box center [792, 642] width 198 height 19
click at [688, 726] on td "52.22" at bounding box center [595, 718] width 198 height 19
drag, startPoint x: 848, startPoint y: 694, endPoint x: 697, endPoint y: 675, distance: 152.2
click at [848, 689] on td at bounding box center [792, 681] width 198 height 19
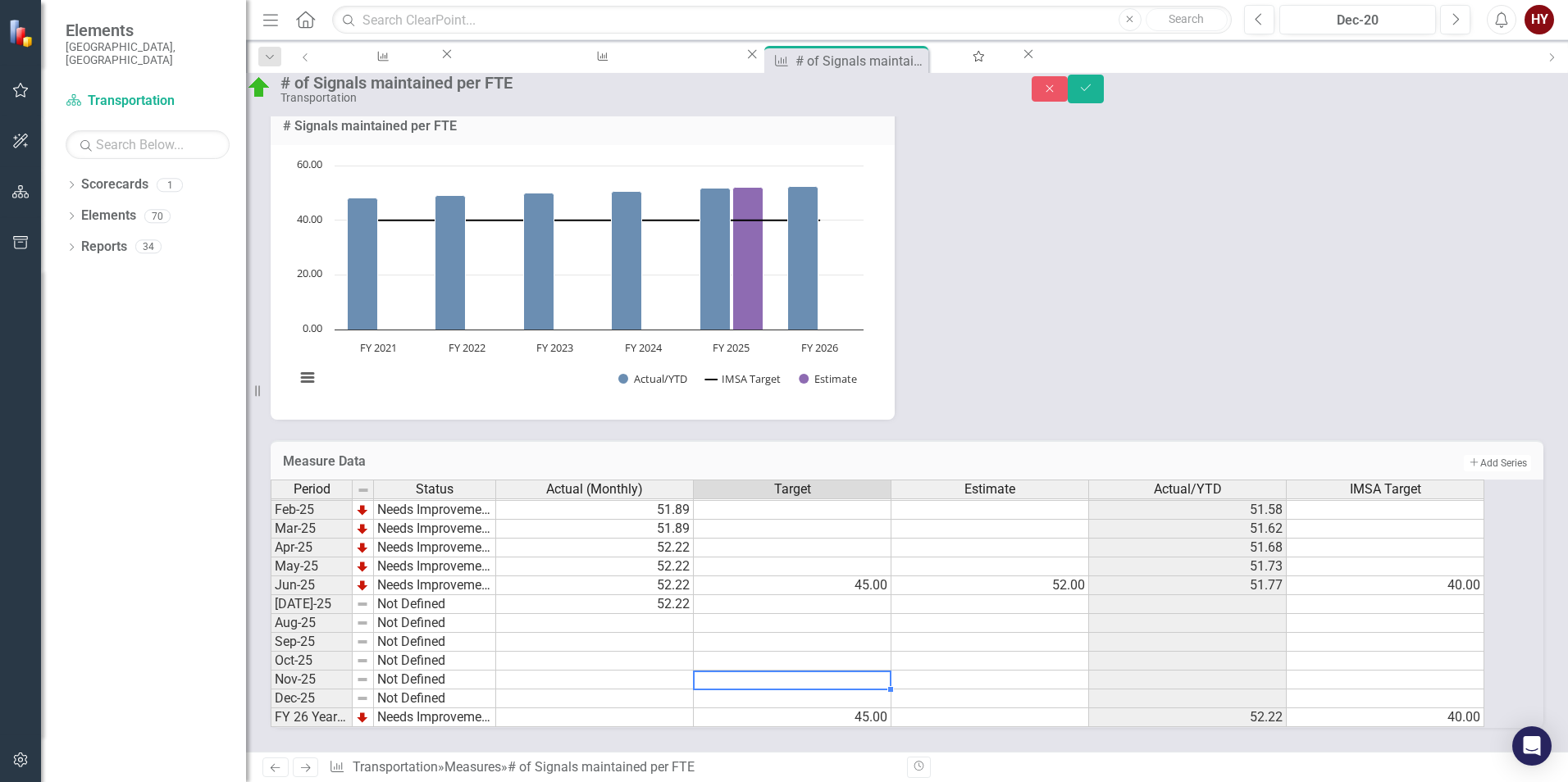
click at [415, 727] on td "Needs Improvement" at bounding box center [434, 718] width 122 height 19
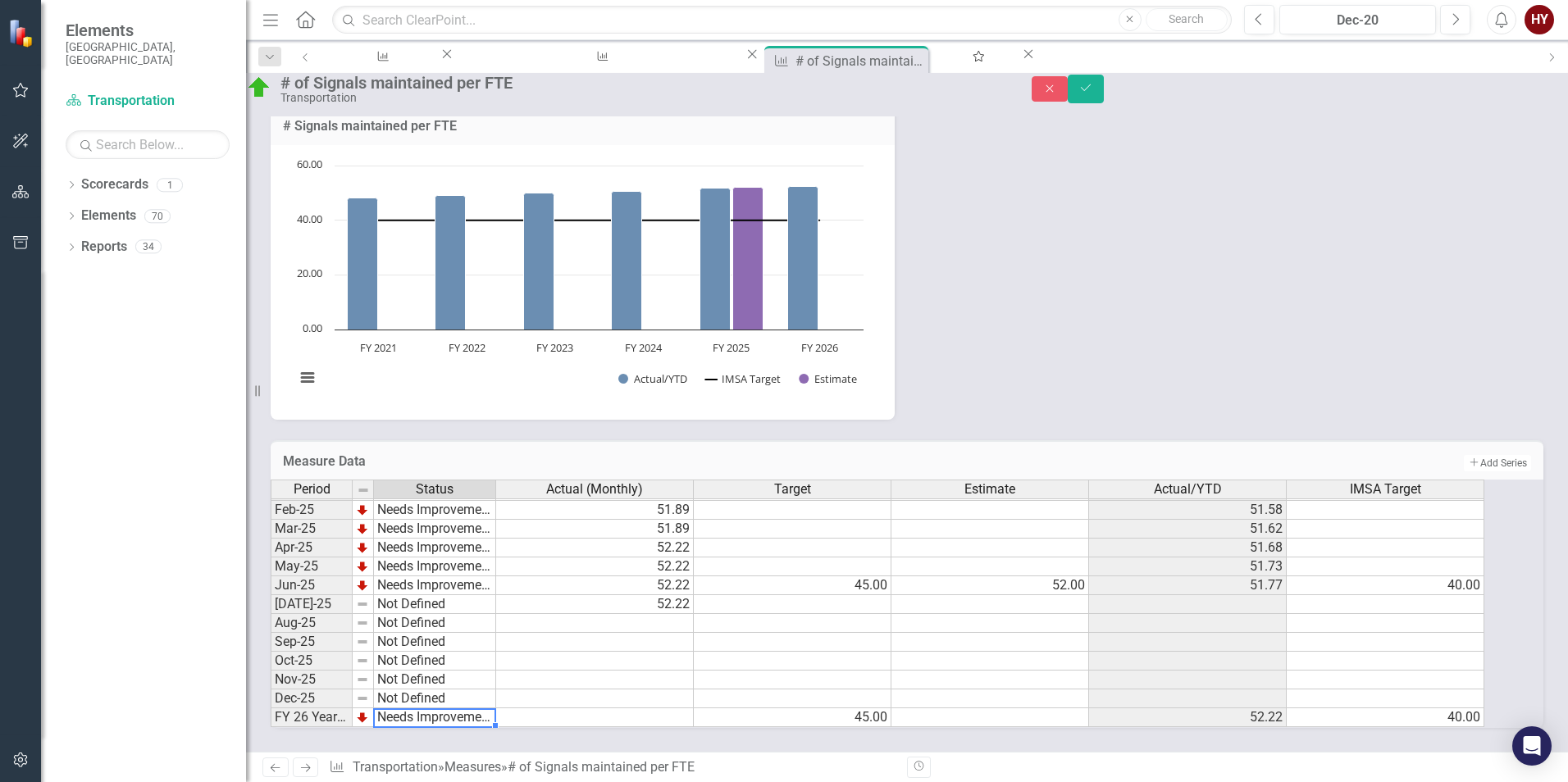
click at [415, 727] on td "Needs Improvement" at bounding box center [434, 718] width 122 height 19
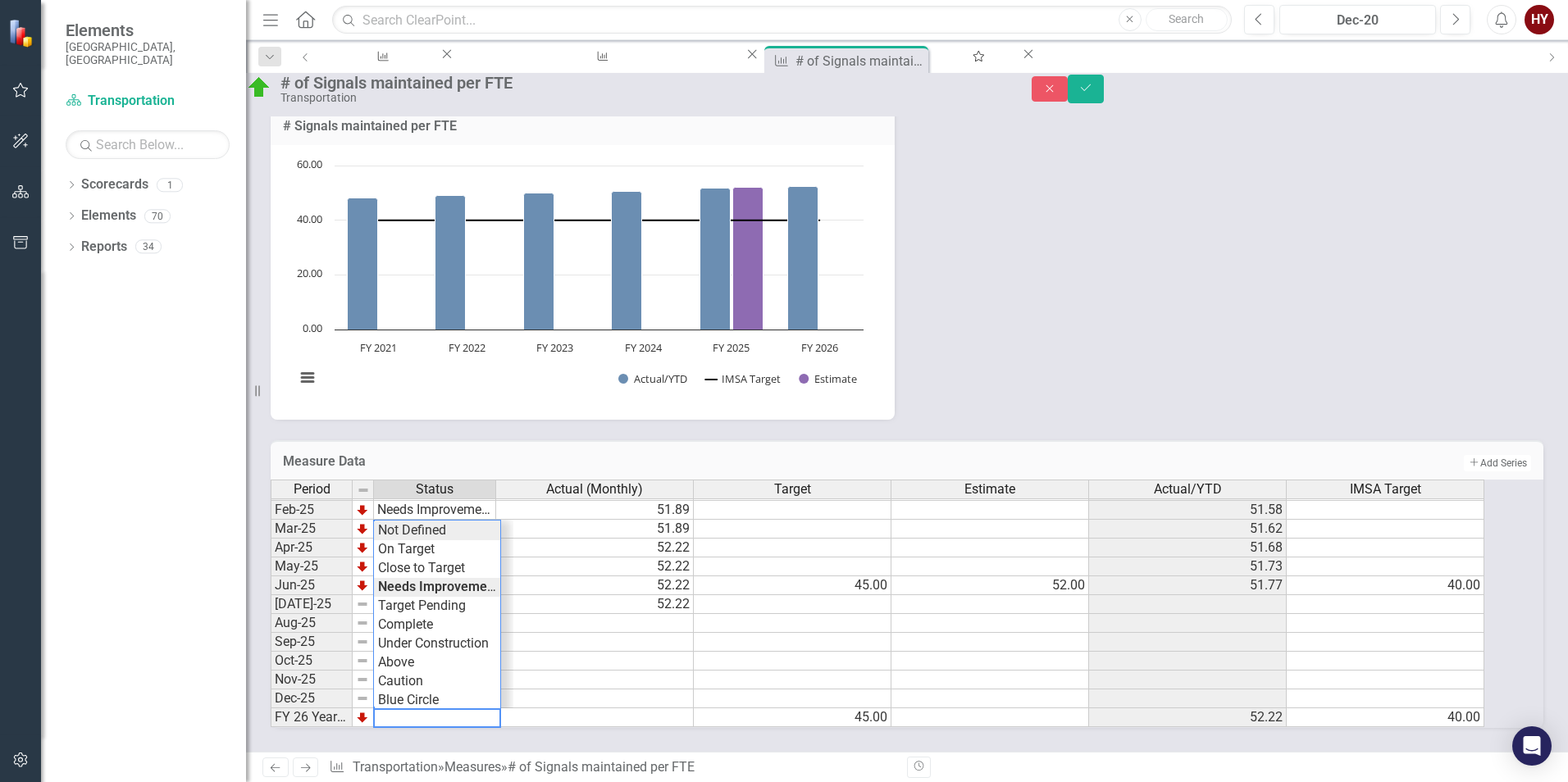
click at [436, 538] on div "Period Status Actual (Monthly) Target Estimate Actual/YTD IMSA Target Jan-24 Ne…" at bounding box center [884, 603] width 1227 height 249
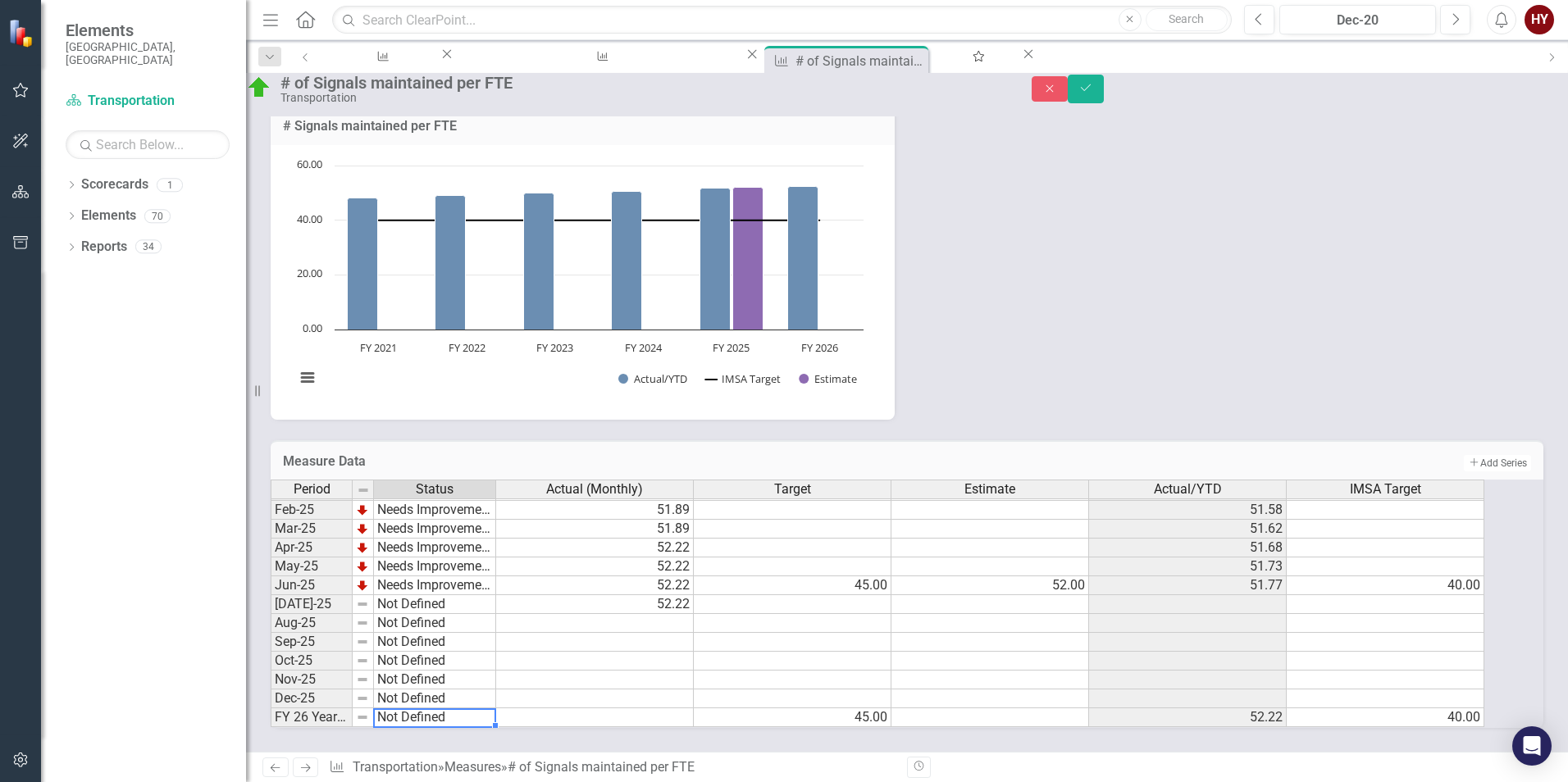
click at [452, 614] on td "Not Defined" at bounding box center [434, 605] width 122 height 19
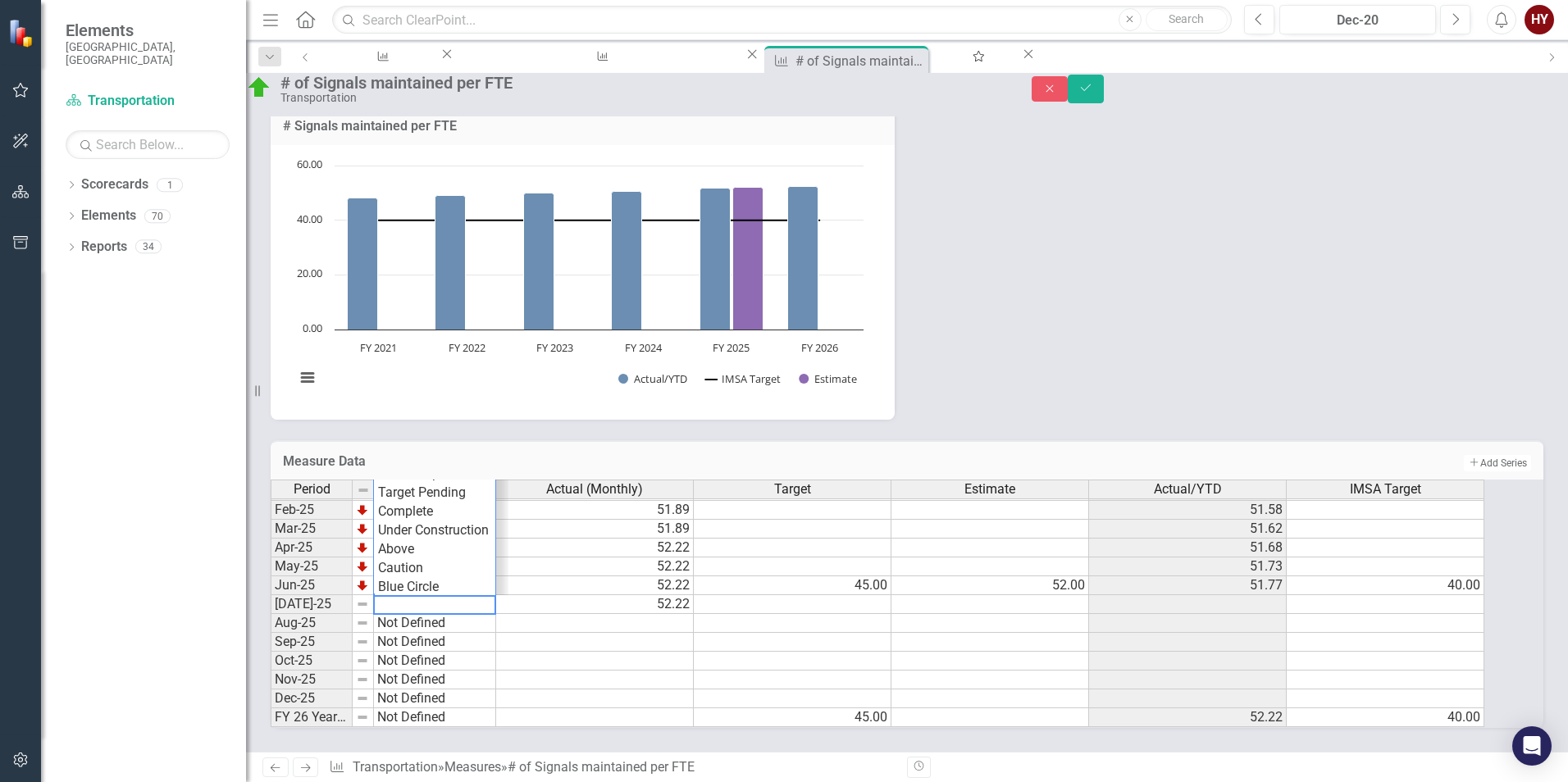
drag, startPoint x: 601, startPoint y: 706, endPoint x: 567, endPoint y: 689, distance: 38.0
click at [602, 706] on td at bounding box center [595, 699] width 198 height 19
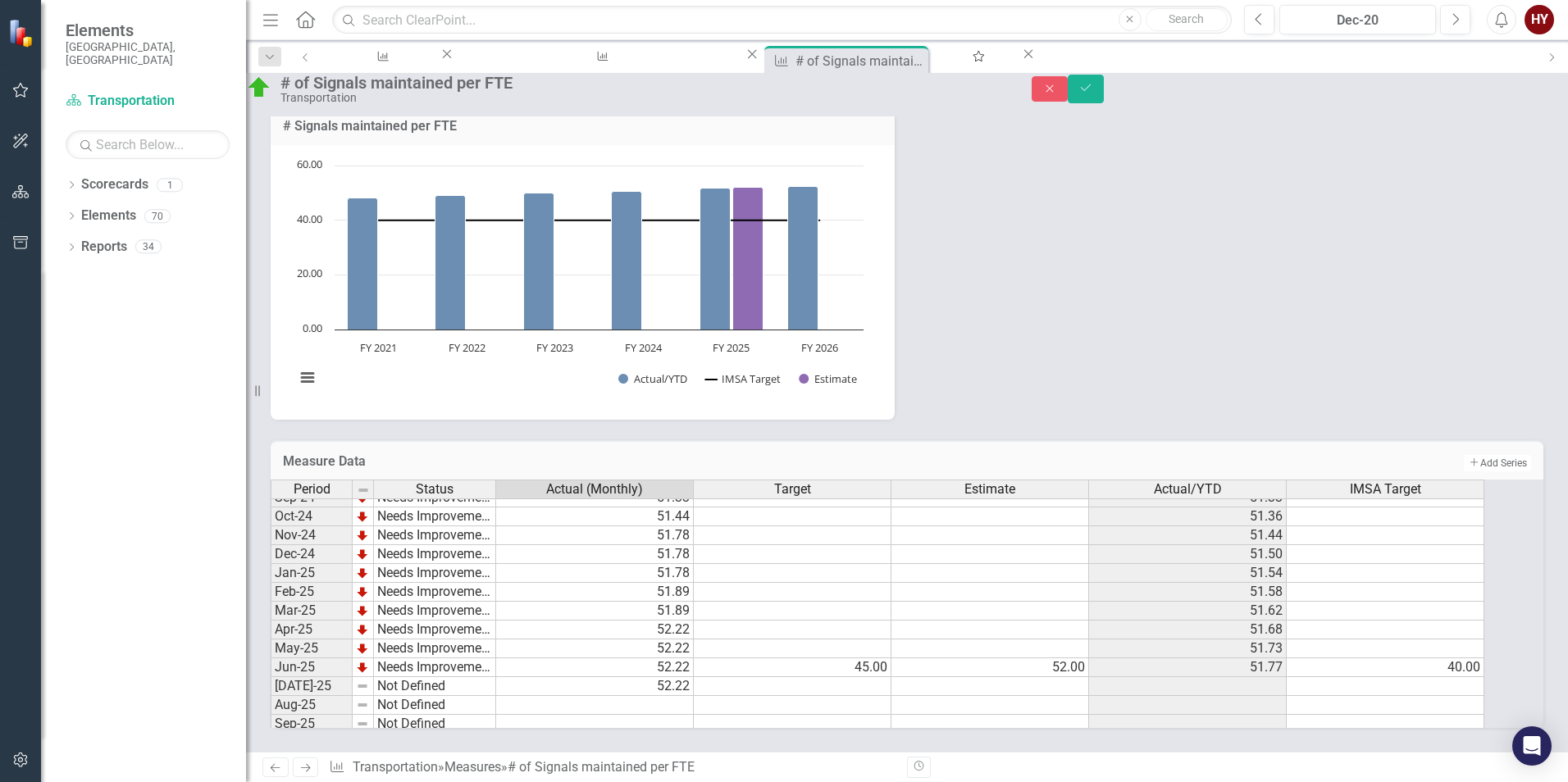
click at [478, 703] on tbody "Jan-24 Needs Improvement Feb-24 Needs Improvement Mar-24 Needs Improvement Apr-…" at bounding box center [383, 573] width 225 height 472
click at [478, 696] on td "Not Defined" at bounding box center [434, 687] width 122 height 19
click at [468, 696] on td "Not Defined" at bounding box center [434, 687] width 122 height 19
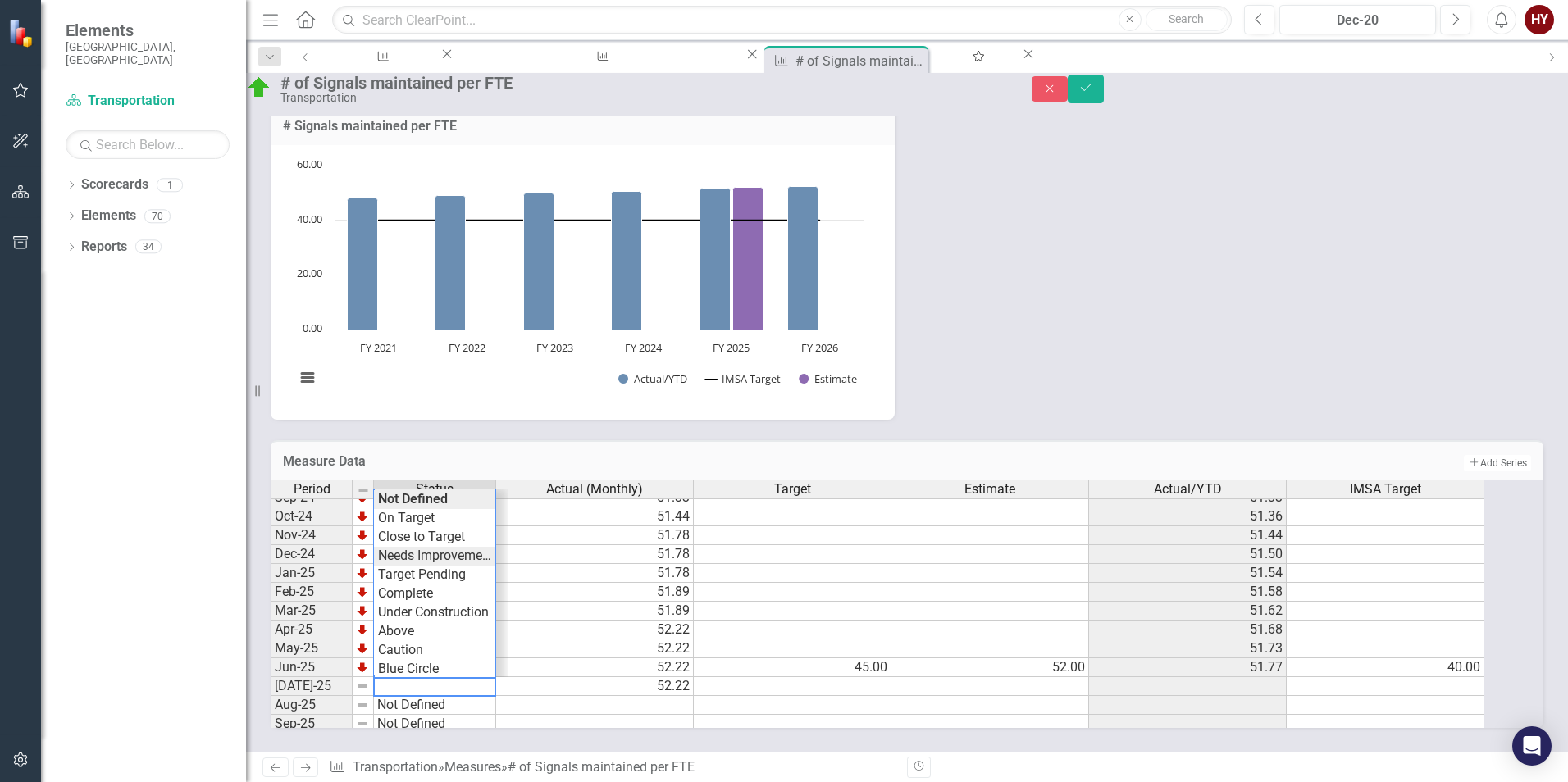
click at [444, 572] on div "Period Status Actual (Monthly) Target Estimate Actual/YTD IMSA Target Oct-23 Cl…" at bounding box center [884, 603] width 1227 height 249
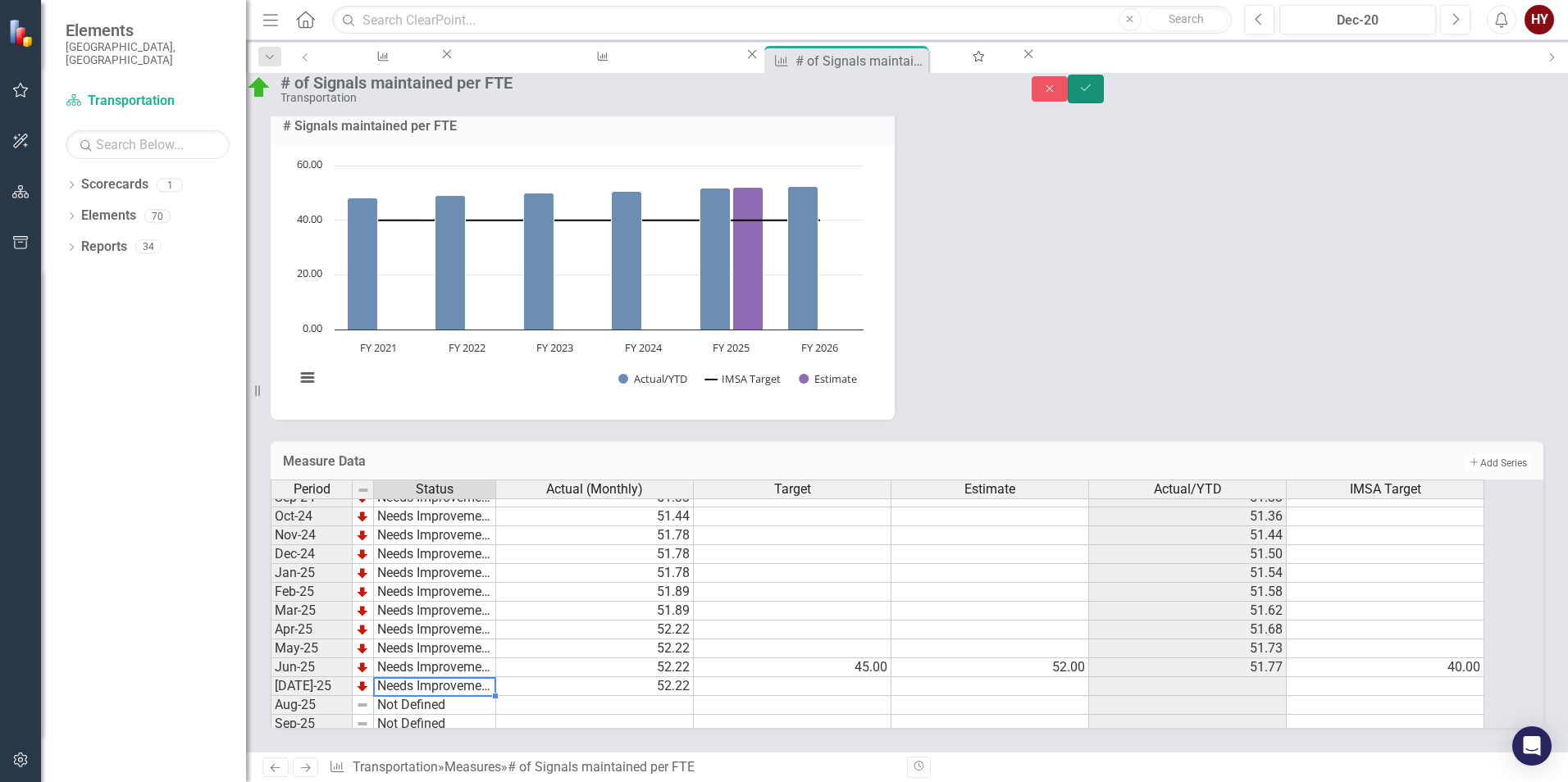
click at [1093, 94] on icon "Save" at bounding box center [1085, 88] width 15 height 11
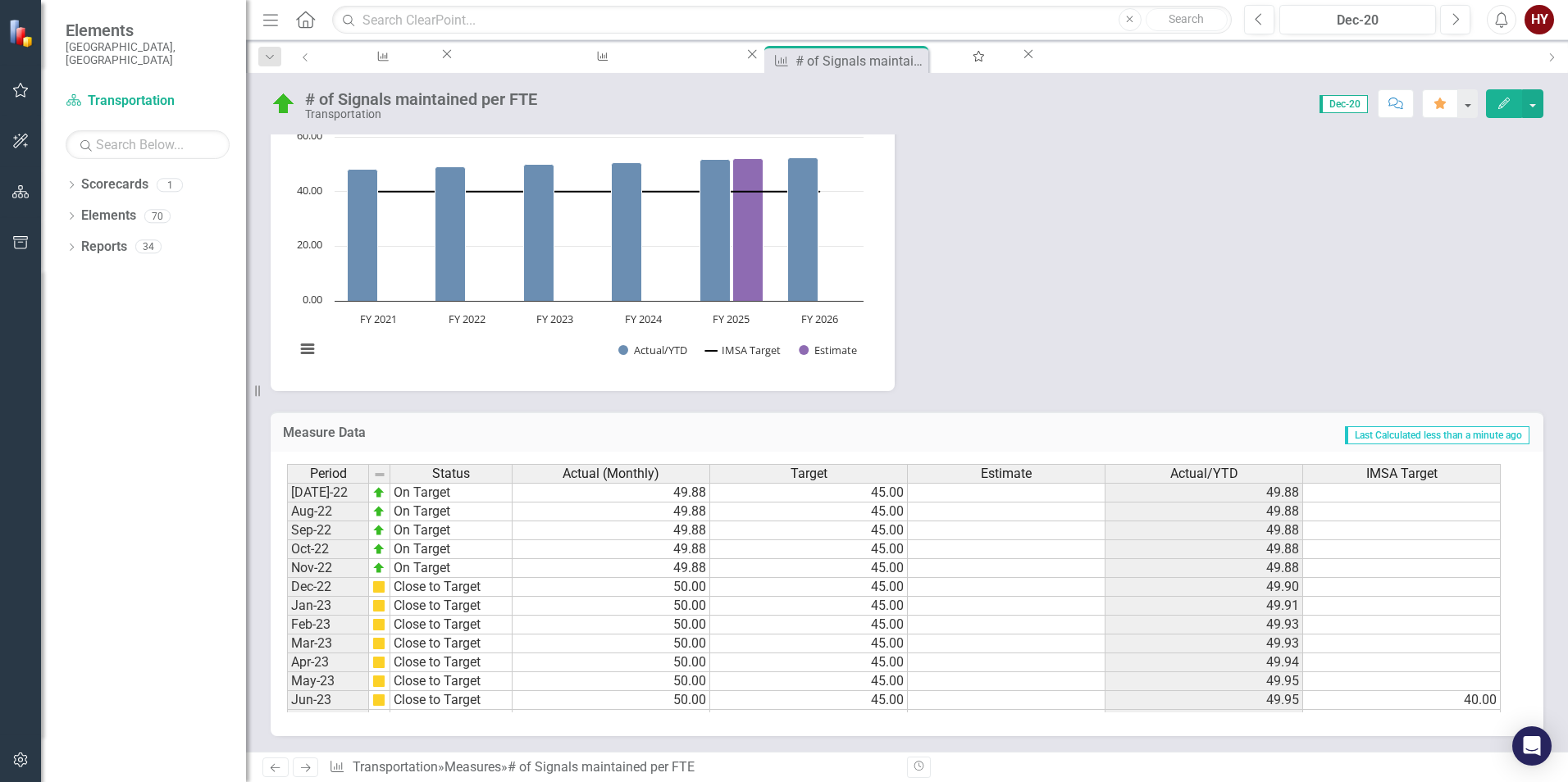
scroll to position [291, 0]
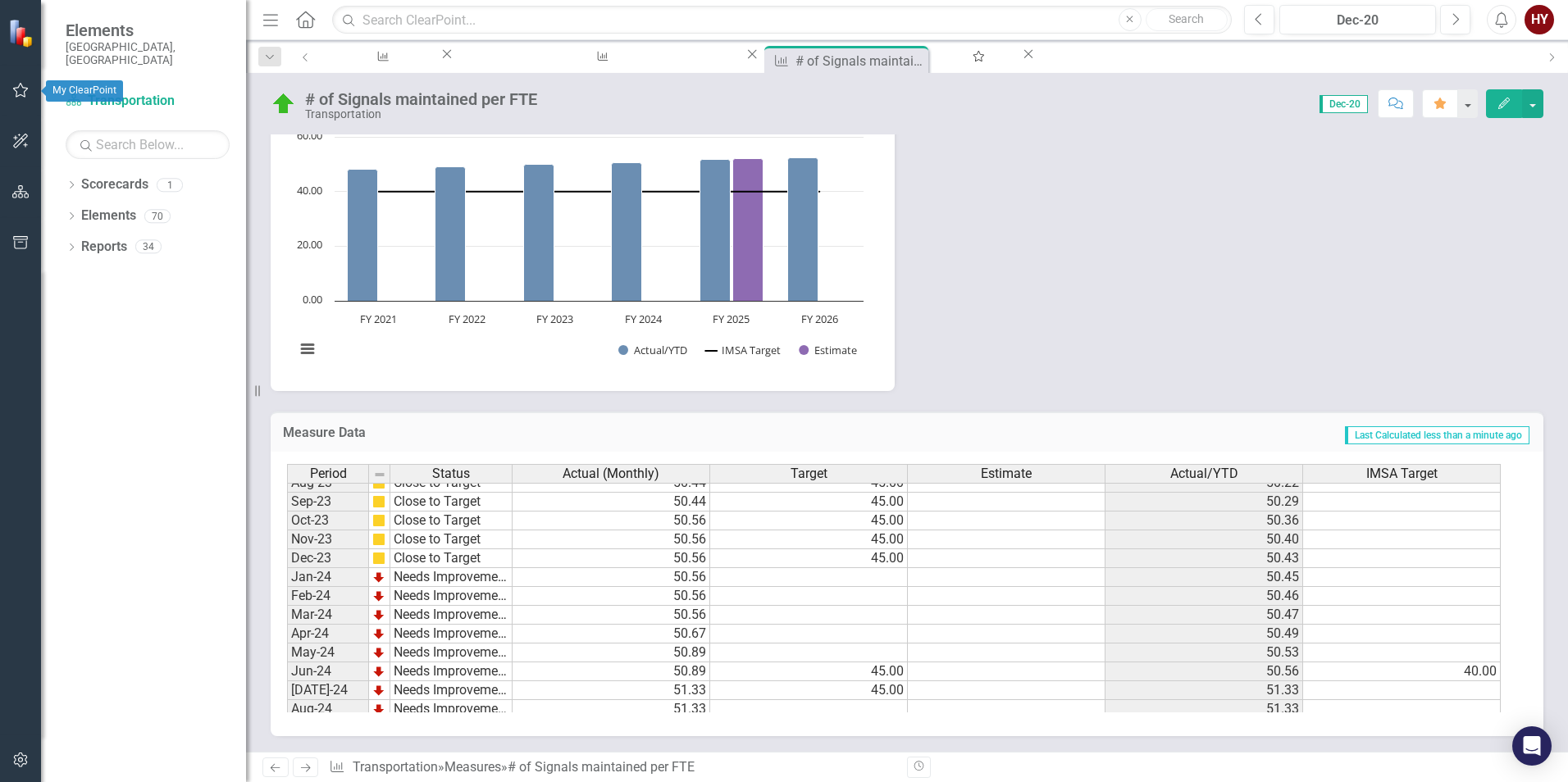
click at [18, 91] on icon "button" at bounding box center [21, 89] width 17 height 13
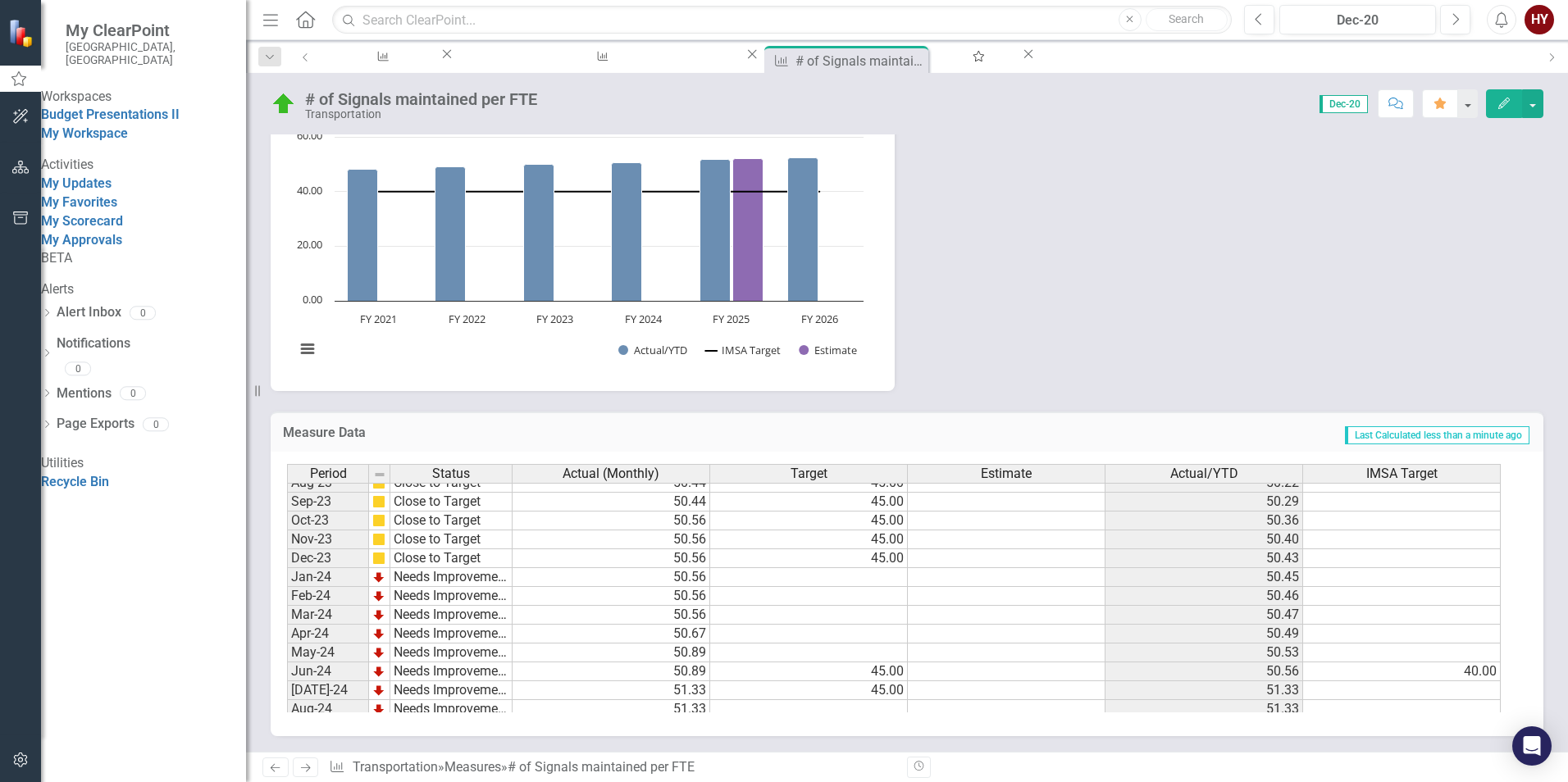
click at [1057, 190] on div "Methodology Signals maintained per Traffic Signal Technician is calculated by s…" at bounding box center [907, 116] width 1297 height 550
click at [387, 62] on div "# Signals analyzed" at bounding box center [381, 72] width 87 height 21
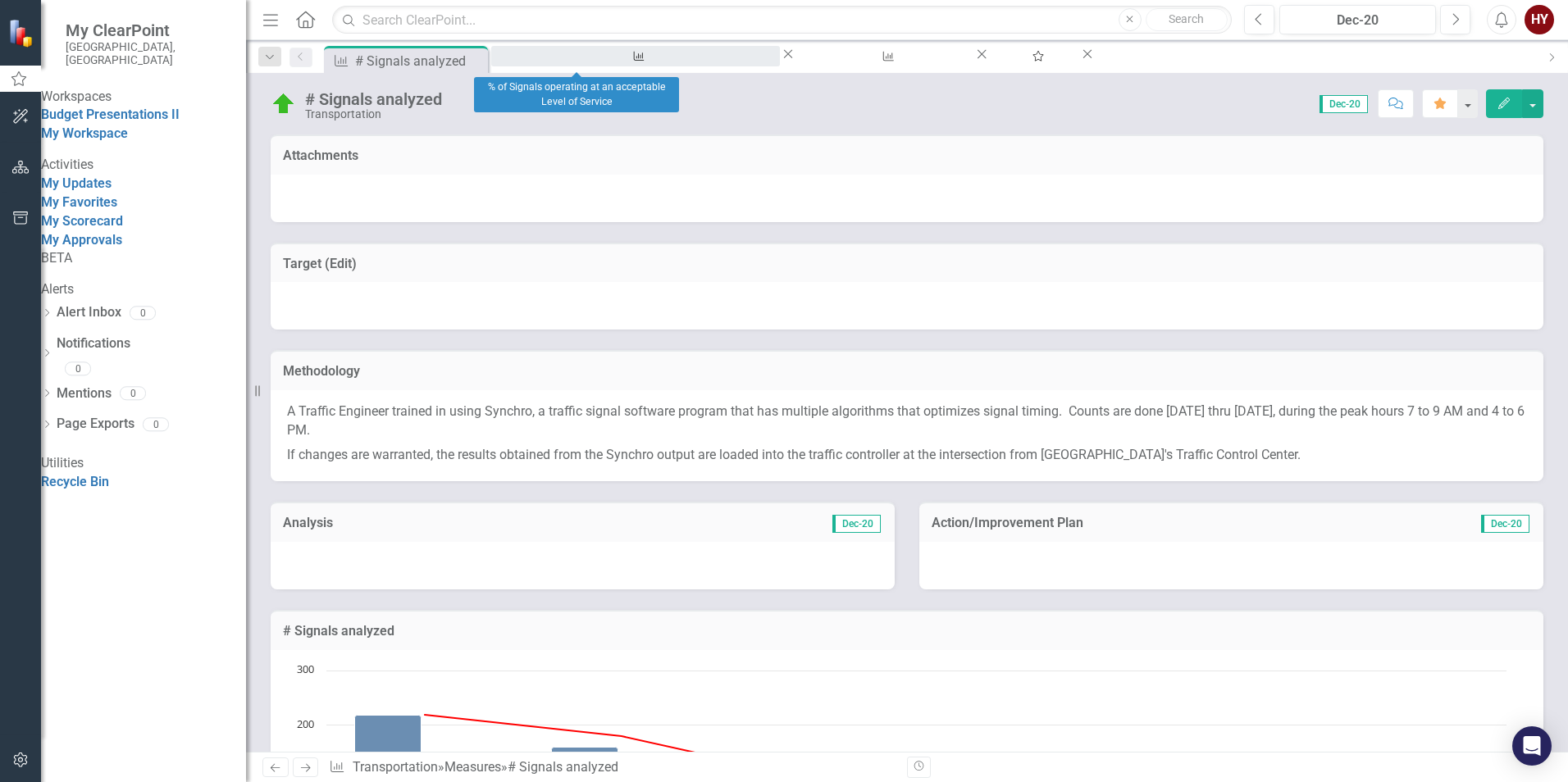
click at [530, 62] on div "% of Signals operating at an acceptable Level of Service" at bounding box center [635, 72] width 259 height 21
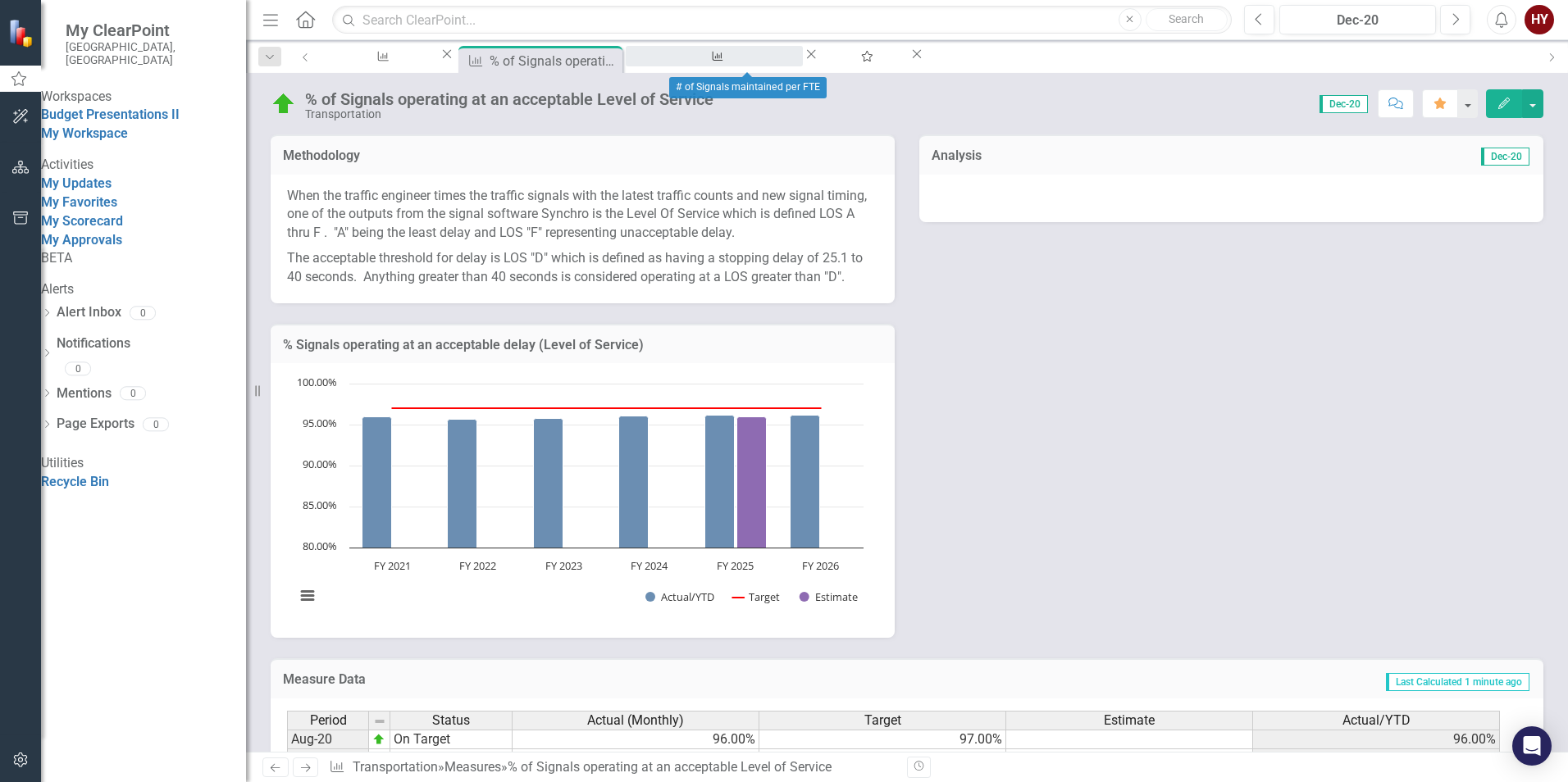
click at [766, 62] on div "# of Signals maintained per FTE" at bounding box center [714, 72] width 147 height 21
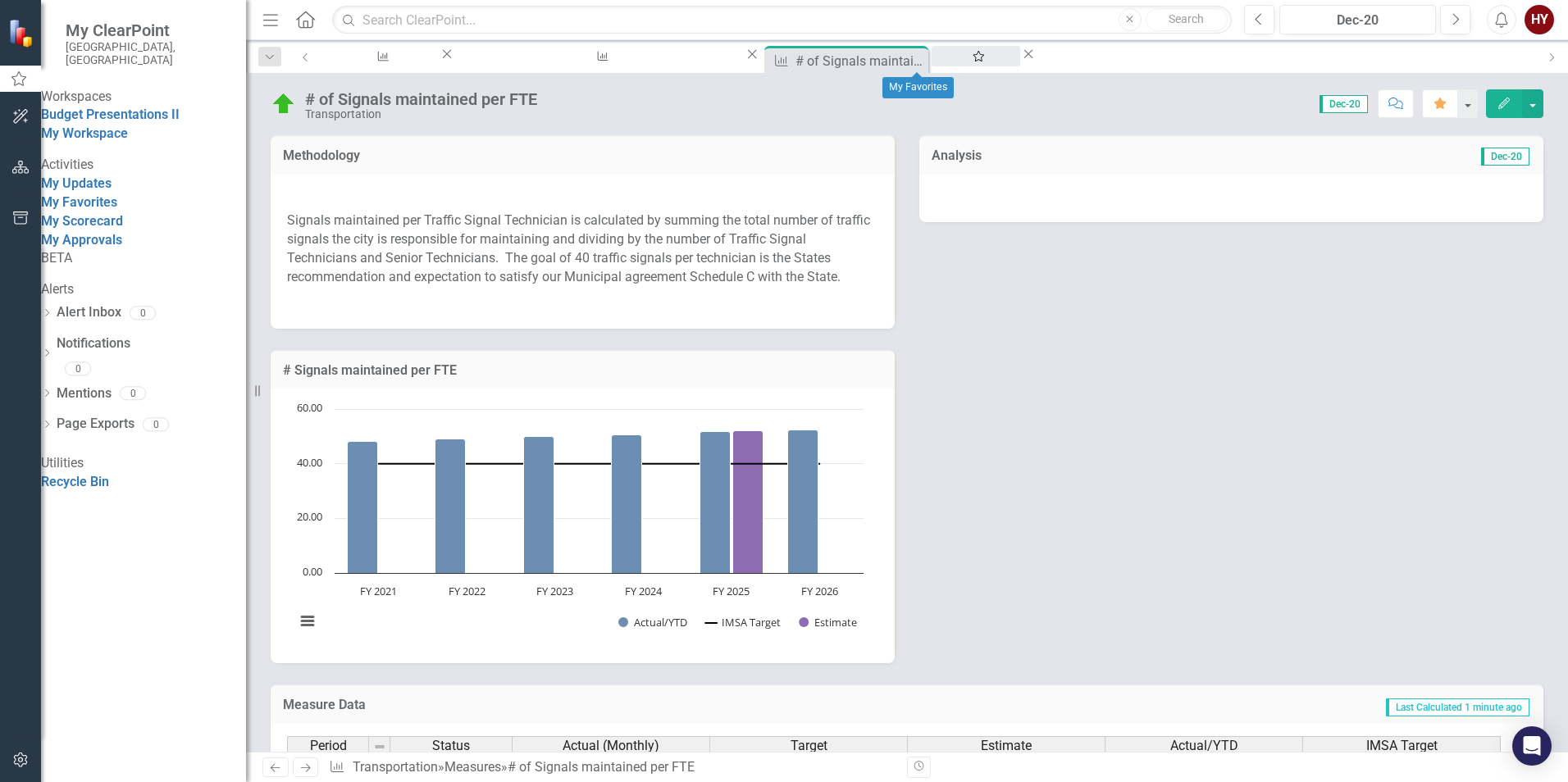
click at [947, 62] on div "My Favorites" at bounding box center [976, 72] width 59 height 21
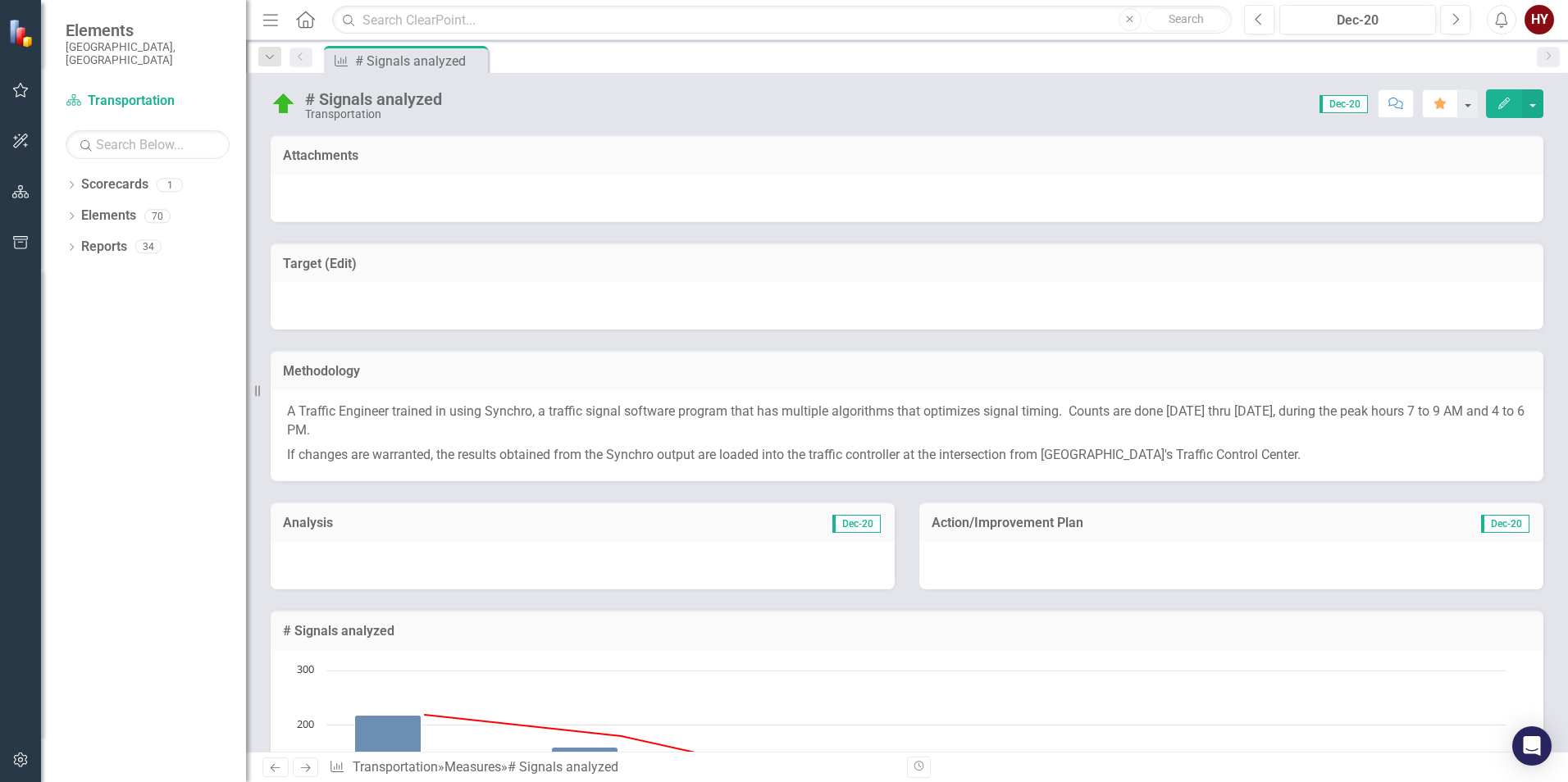
scroll to position [82, 0]
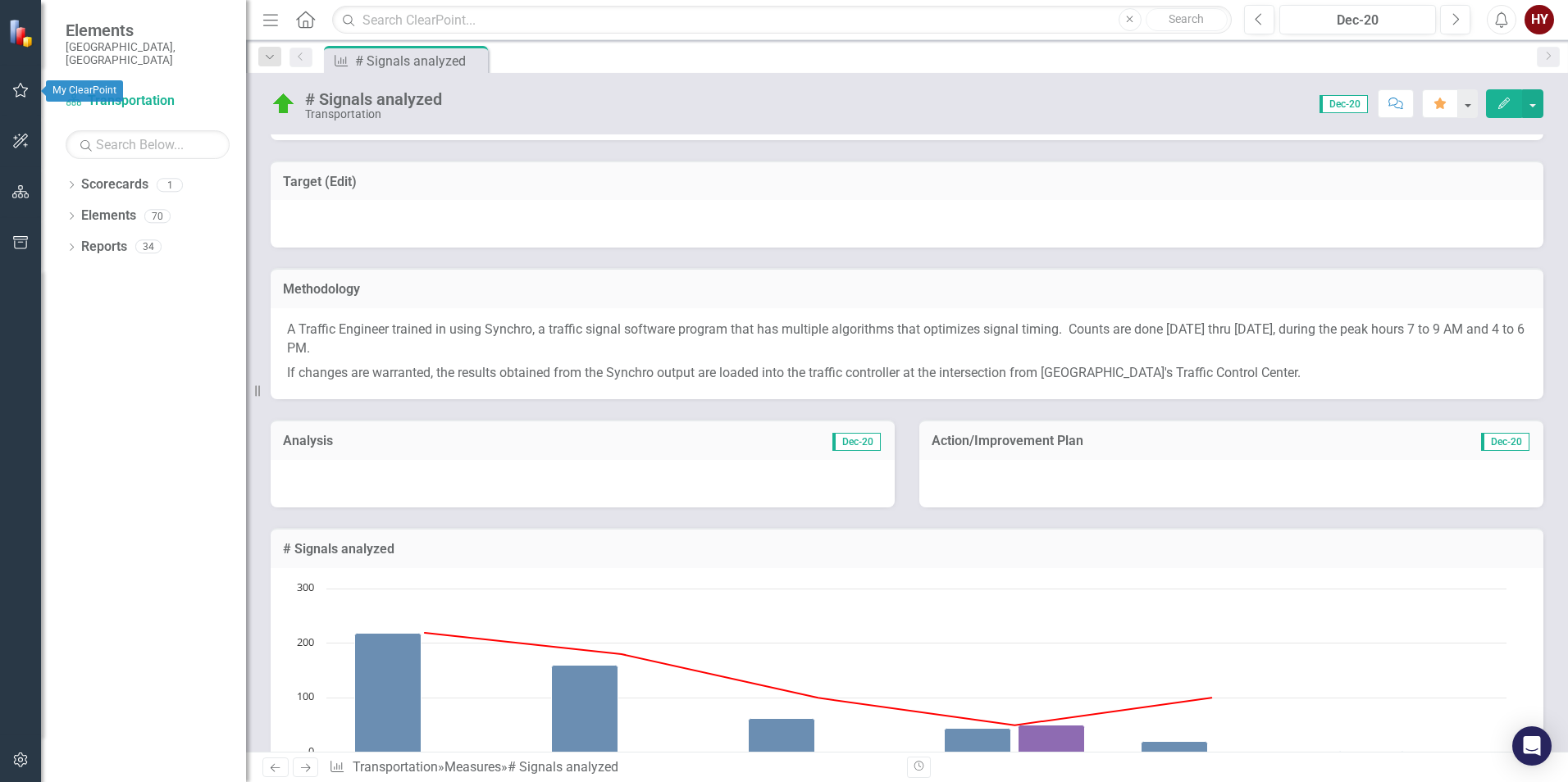
click at [24, 90] on icon "button" at bounding box center [21, 89] width 17 height 13
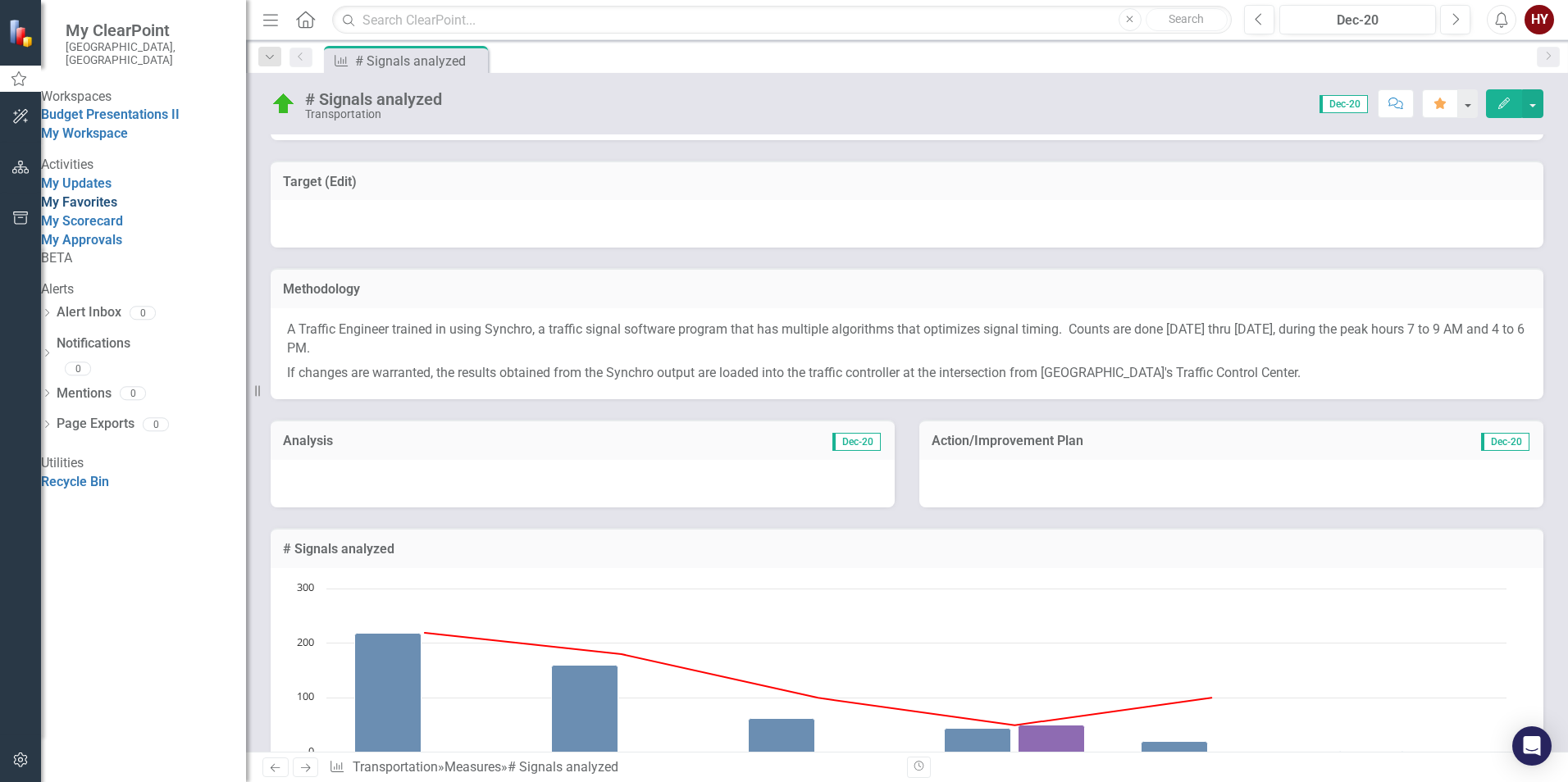
click at [96, 210] on link "My Favorites" at bounding box center [79, 202] width 76 height 16
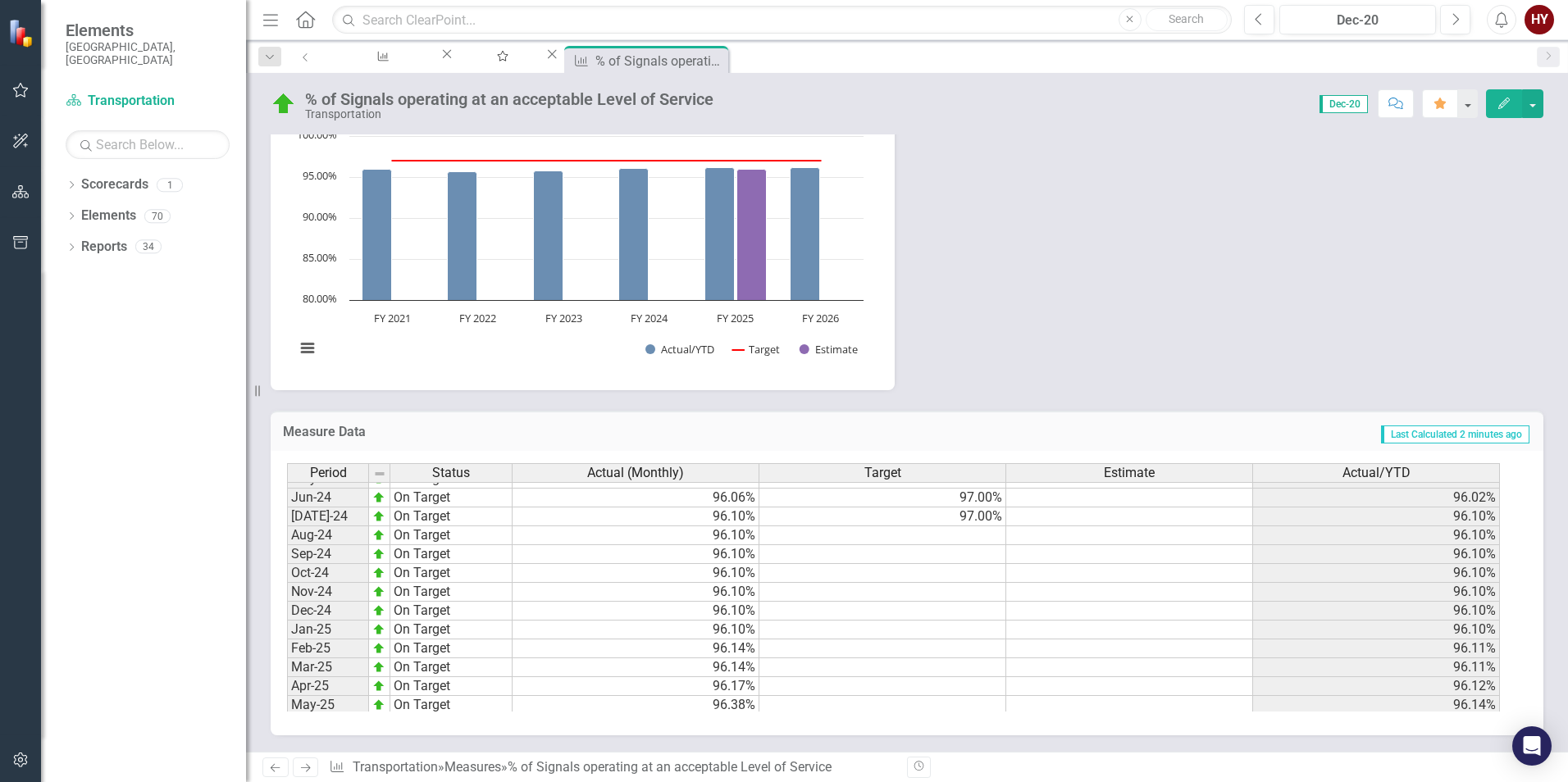
scroll to position [501, 0]
click at [529, 62] on div "My Favorites" at bounding box center [499, 72] width 59 height 21
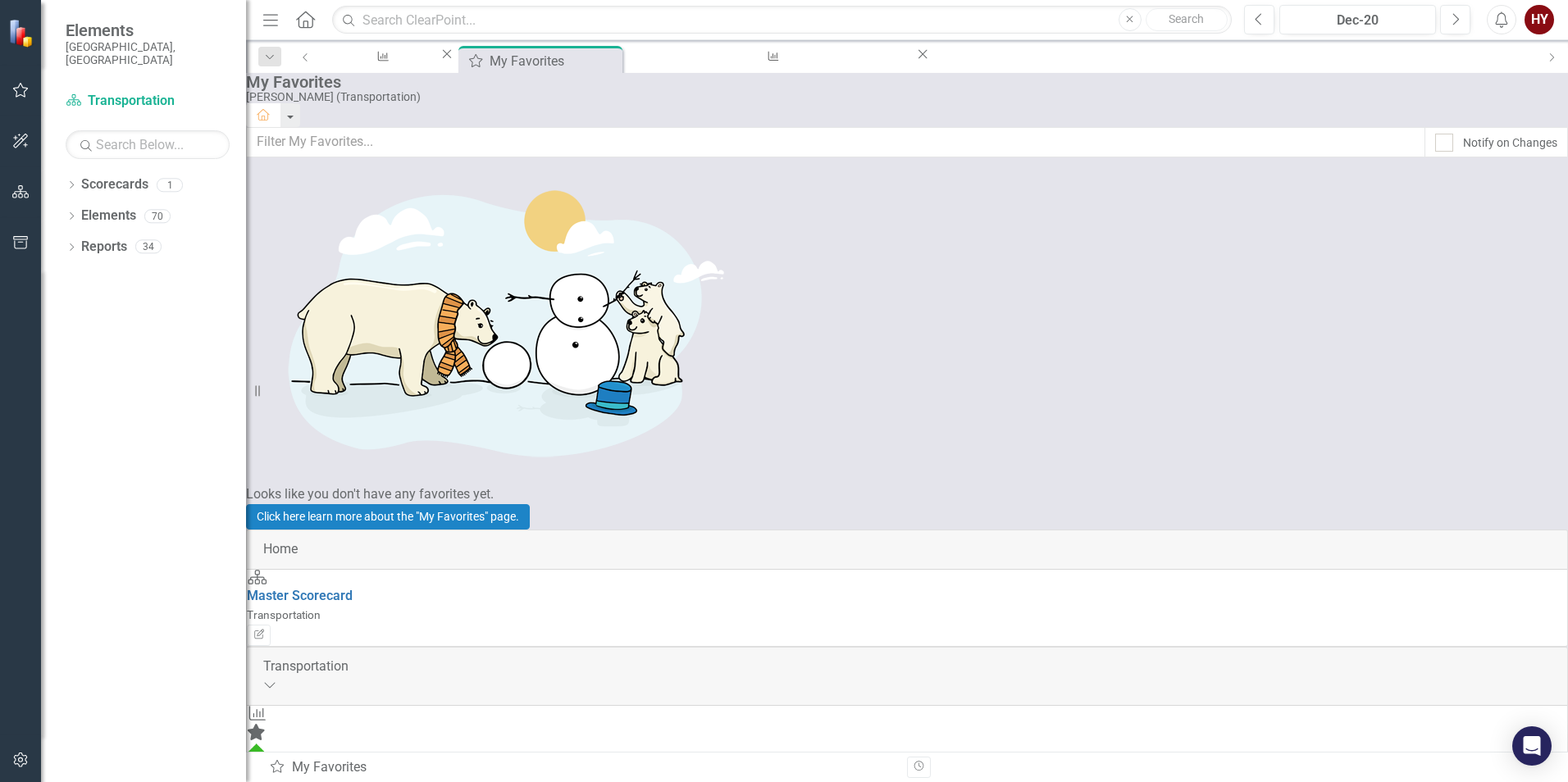
drag, startPoint x: 433, startPoint y: 466, endPoint x: 424, endPoint y: 456, distance: 13.5
